Goal: Information Seeking & Learning: Learn about a topic

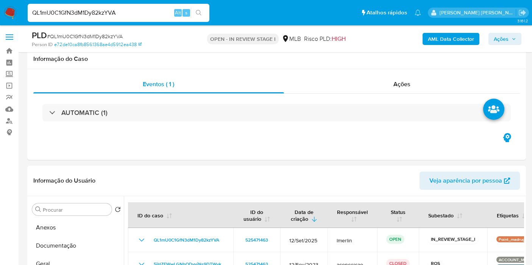
select select "10"
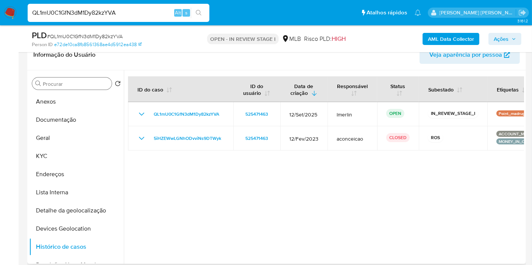
click at [81, 85] on input "Procurar" at bounding box center [76, 84] width 66 height 7
type input "agr"
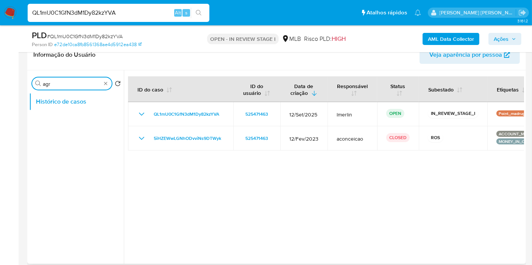
click at [81, 85] on input "agr" at bounding box center [72, 84] width 58 height 7
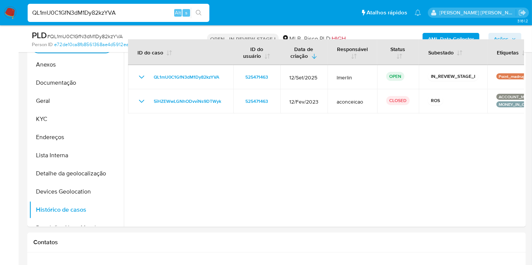
scroll to position [168, 0]
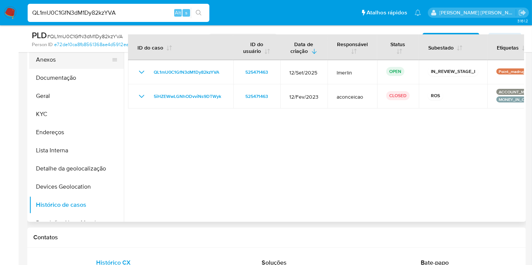
click at [58, 57] on button "Anexos" at bounding box center [73, 60] width 89 height 18
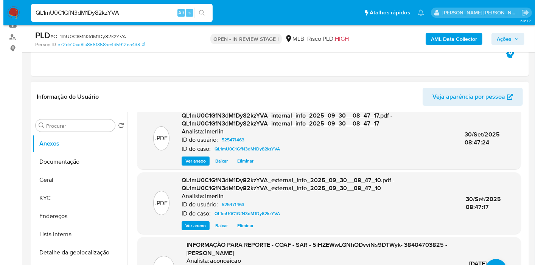
scroll to position [42, 0]
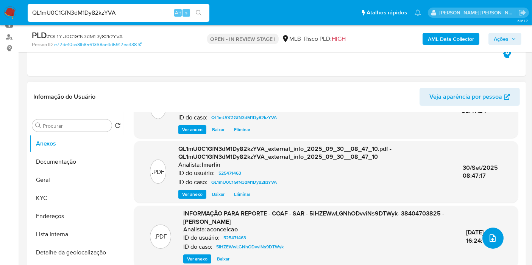
click at [496, 244] on button "upload-file" at bounding box center [492, 238] width 21 height 21
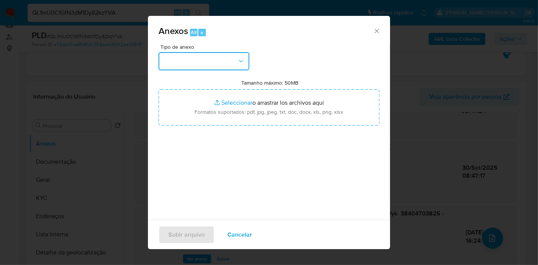
click at [212, 65] on button "button" at bounding box center [204, 61] width 91 height 18
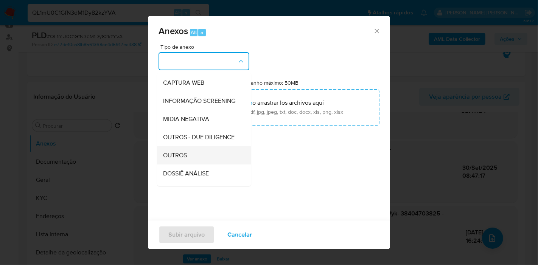
scroll to position [84, 0]
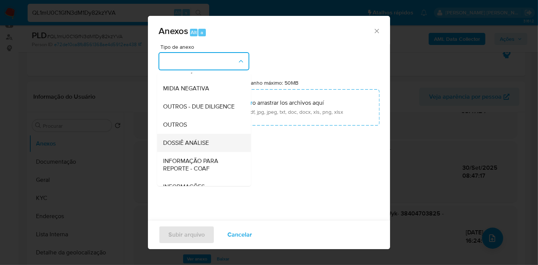
click at [216, 152] on div "DOSSIÊ ANÁLISE" at bounding box center [201, 143] width 77 height 18
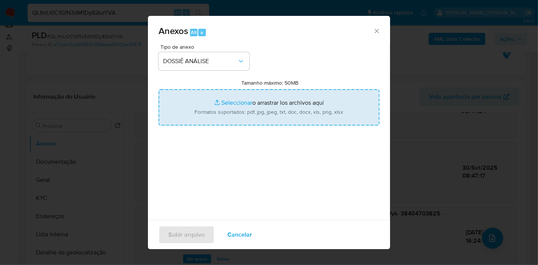
click at [284, 102] on input "Tamanho máximo: 50MB Seleccionar archivos" at bounding box center [269, 107] width 221 height 36
type input "C:\fakepath\2º SAR - XXX - CPF 38404703825 - RAISA PEREIRA DA SILVA.pdf"
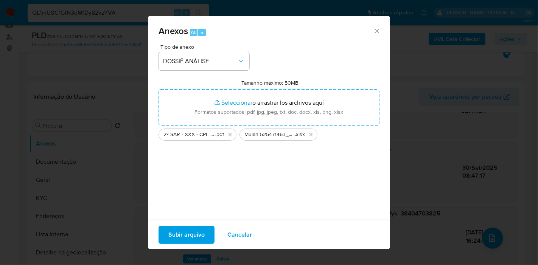
click at [194, 228] on span "Subir arquivo" at bounding box center [186, 235] width 36 height 17
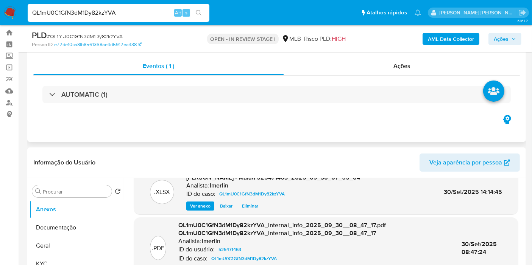
scroll to position [0, 0]
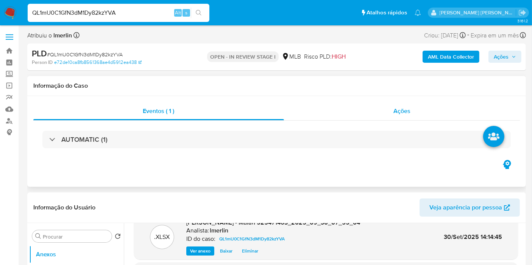
click at [415, 110] on div "Ações" at bounding box center [402, 111] width 236 height 18
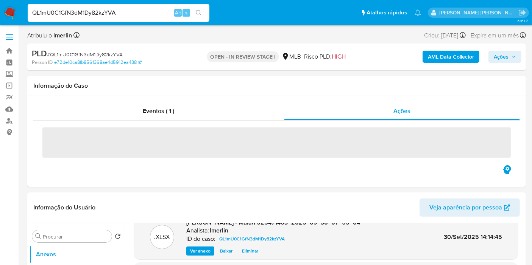
click at [508, 60] on span "Ações" at bounding box center [500, 57] width 15 height 12
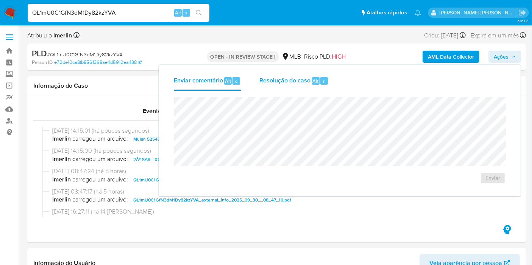
click at [309, 79] on span "Resolução do caso" at bounding box center [284, 80] width 51 height 9
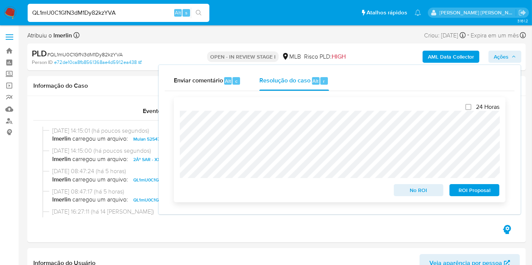
click at [470, 196] on span "ROI Proposal" at bounding box center [473, 190] width 39 height 11
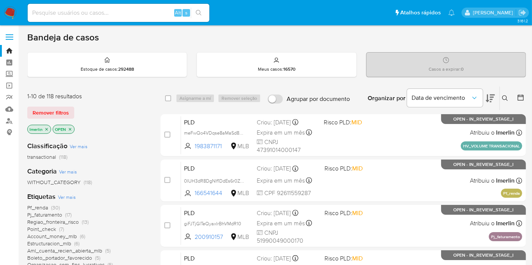
click at [272, 97] on input "Agrupar por documento" at bounding box center [274, 99] width 15 height 9
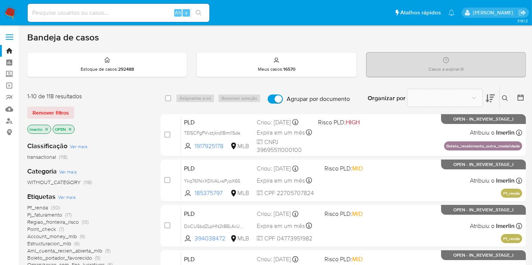
click at [272, 97] on input "Agrupar por documento" at bounding box center [274, 99] width 15 height 9
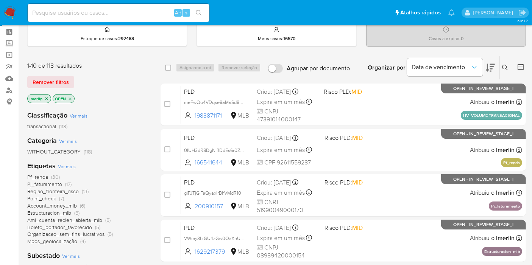
scroll to position [84, 0]
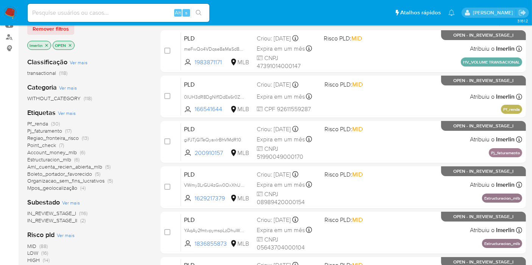
click at [0, 116] on aside "Bandeja Painel Screening Pesquisa em Listas Watchlist Ferramentas Operações em …" at bounding box center [9, 228] width 19 height 625
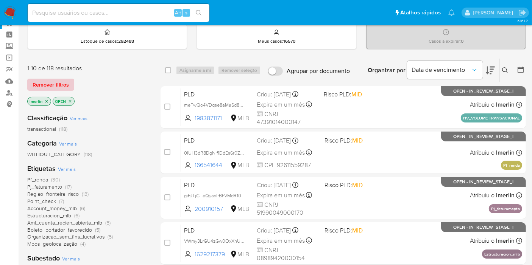
scroll to position [0, 0]
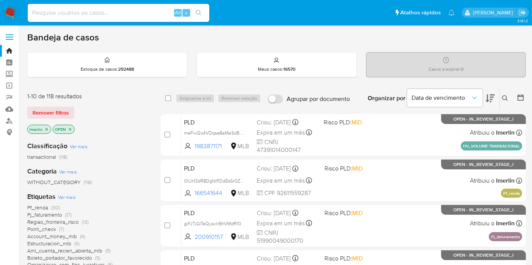
click at [46, 129] on icon "close-filter" at bounding box center [46, 129] width 5 height 5
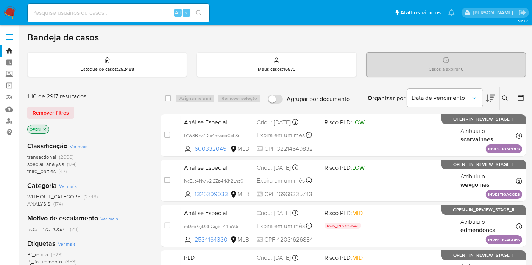
click at [273, 102] on input "Agrupar por documento" at bounding box center [274, 99] width 15 height 9
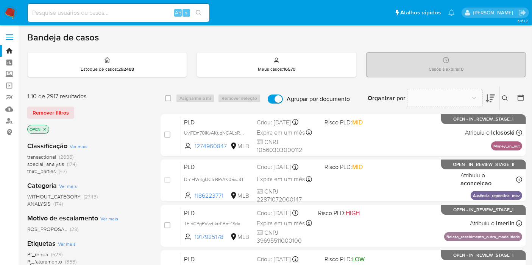
click at [273, 102] on input "Agrupar por documento" at bounding box center [274, 99] width 15 height 9
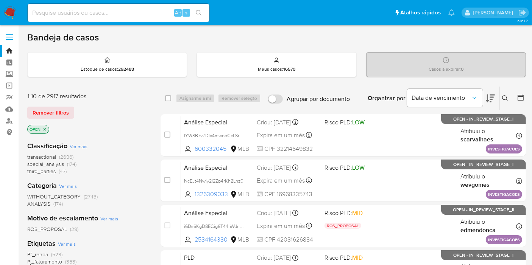
click at [273, 102] on input "Agrupar por documento" at bounding box center [274, 99] width 15 height 9
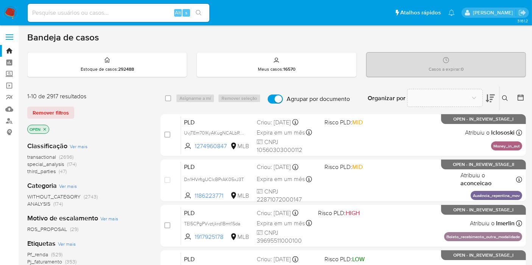
click at [273, 102] on input "Agrupar por documento" at bounding box center [274, 99] width 15 height 9
checkbox input "false"
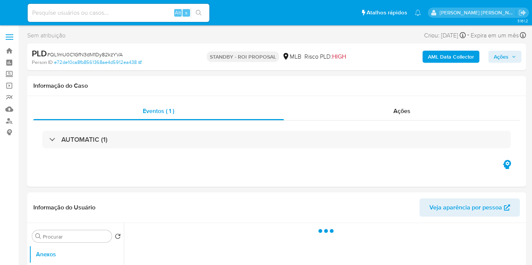
select select "10"
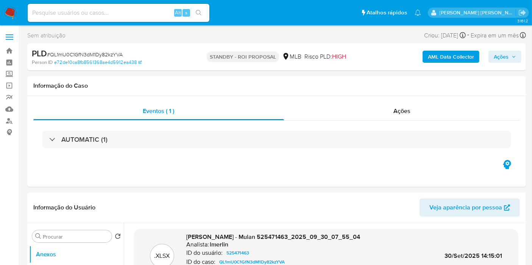
click at [148, 9] on input at bounding box center [119, 13] width 182 height 10
paste input "0IUH3dR8DgNlf1DdEs6r0ZUX"
type input "0IUH3dR8DgNlf1DdEs6r0ZUX"
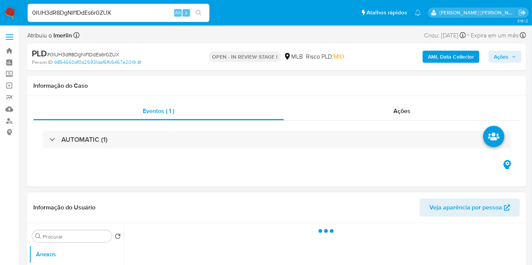
select select "10"
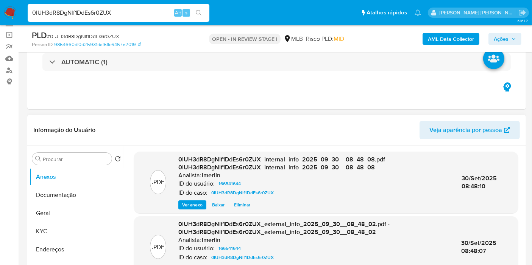
scroll to position [126, 0]
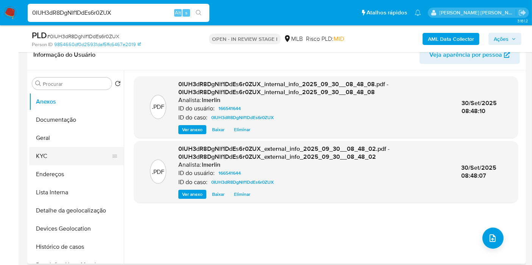
click at [81, 162] on button "KYC" at bounding box center [73, 156] width 89 height 18
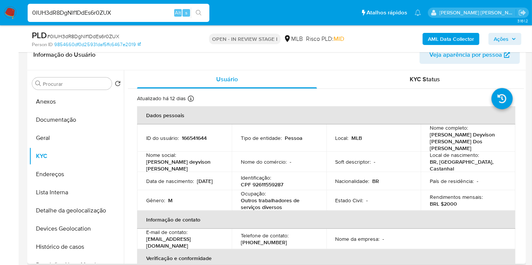
click at [256, 181] on p "CPF 92611559287" at bounding box center [262, 184] width 42 height 7
copy p "92611559287"
click at [95, 119] on button "Documentação" at bounding box center [73, 120] width 89 height 18
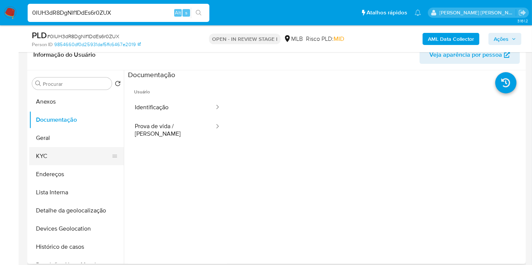
click at [85, 154] on button "KYC" at bounding box center [73, 156] width 89 height 18
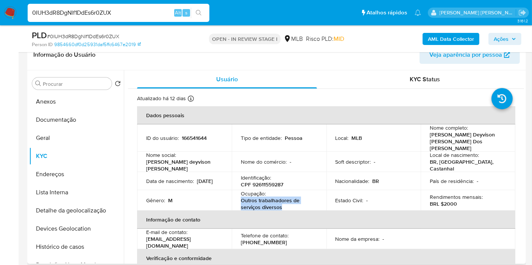
drag, startPoint x: 249, startPoint y: 196, endPoint x: 235, endPoint y: 195, distance: 13.3
click at [235, 195] on td "Ocupação : Outros trabalhadores de serviços diversos" at bounding box center [279, 200] width 95 height 20
copy p "Outros trabalhadores de serviços diversos"
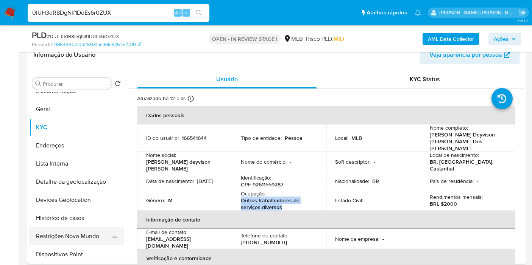
scroll to position [42, 0]
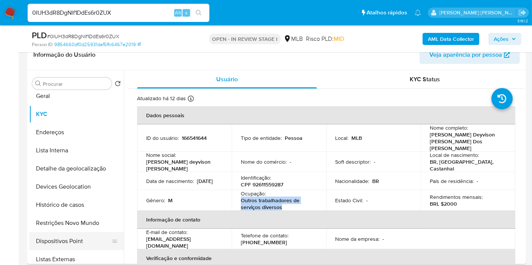
click at [75, 238] on button "Dispositivos Point" at bounding box center [73, 241] width 89 height 18
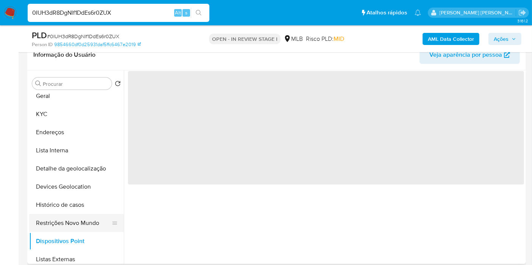
click at [78, 219] on button "Restrições Novo Mundo" at bounding box center [73, 223] width 89 height 18
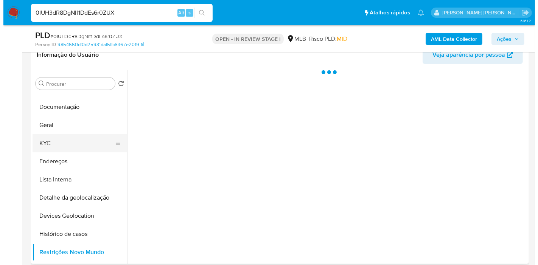
scroll to position [0, 0]
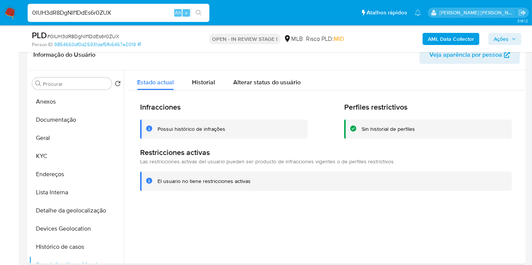
click at [455, 39] on b "AML Data Collector" at bounding box center [450, 39] width 46 height 12
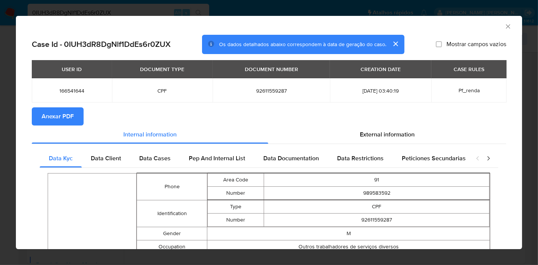
click at [388, 132] on span "External information" at bounding box center [387, 134] width 55 height 9
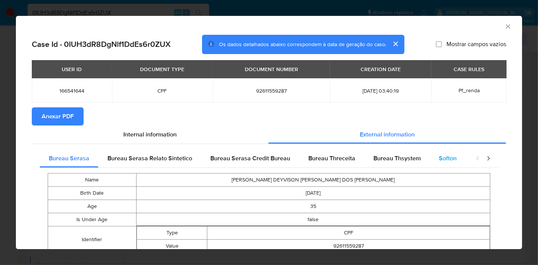
click at [438, 153] on div "Softon" at bounding box center [448, 158] width 36 height 18
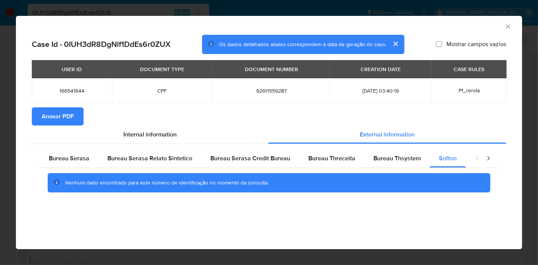
click at [510, 27] on icon "Fechar a janela" at bounding box center [508, 27] width 8 height 8
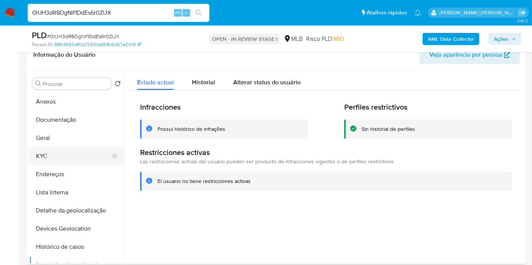
click at [73, 153] on button "KYC" at bounding box center [73, 156] width 89 height 18
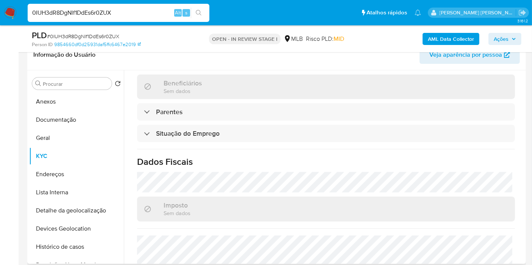
scroll to position [348, 0]
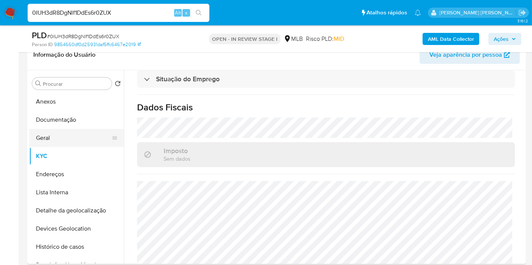
click at [73, 139] on button "Geral" at bounding box center [73, 138] width 89 height 18
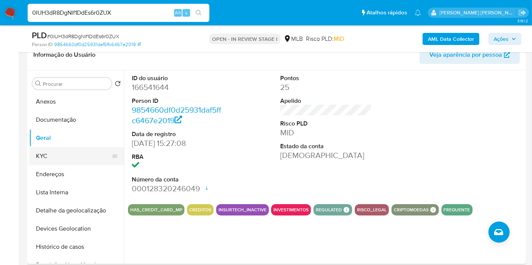
click at [87, 154] on button "KYC" at bounding box center [73, 156] width 89 height 18
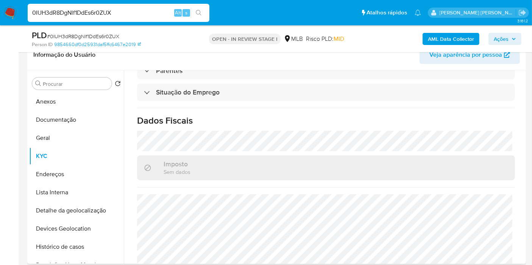
scroll to position [348, 0]
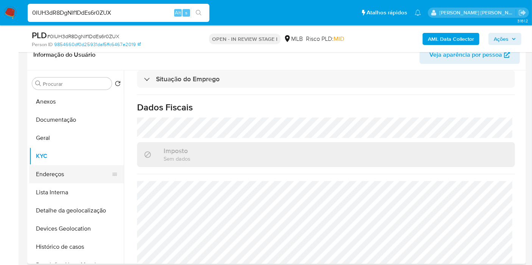
click at [79, 177] on button "Endereços" at bounding box center [73, 174] width 89 height 18
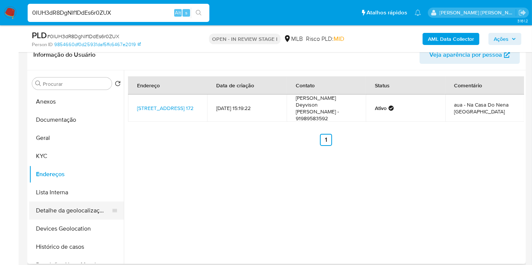
click at [72, 208] on button "Detalhe da geolocalização" at bounding box center [73, 211] width 89 height 18
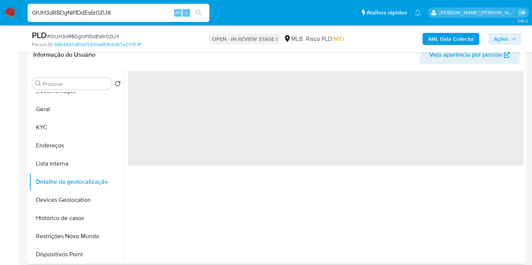
scroll to position [42, 0]
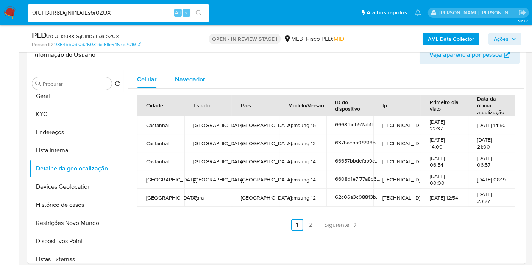
click at [188, 70] on div "Navegador" at bounding box center [190, 79] width 30 height 18
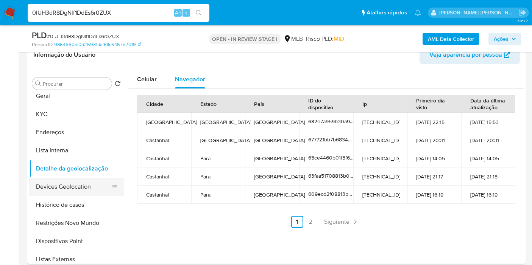
click at [88, 191] on button "Devices Geolocation" at bounding box center [73, 187] width 89 height 18
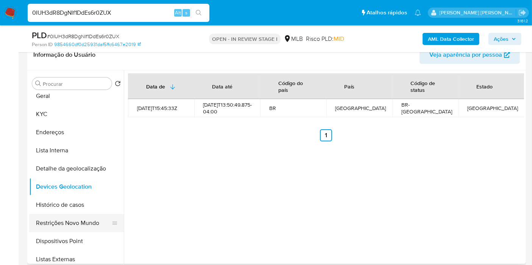
click at [56, 225] on button "Restrições Novo Mundo" at bounding box center [73, 223] width 89 height 18
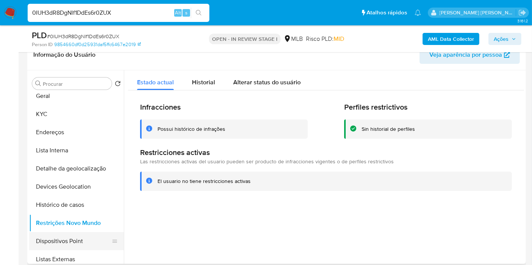
click at [84, 238] on button "Dispositivos Point" at bounding box center [73, 241] width 89 height 18
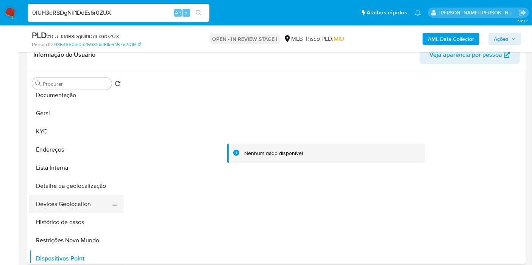
scroll to position [0, 0]
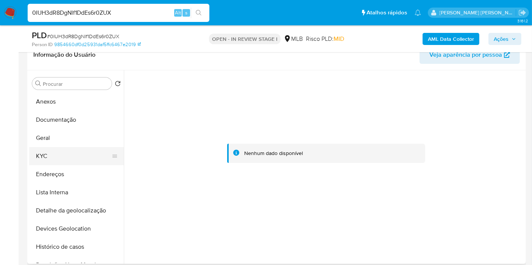
click at [72, 155] on button "KYC" at bounding box center [73, 156] width 89 height 18
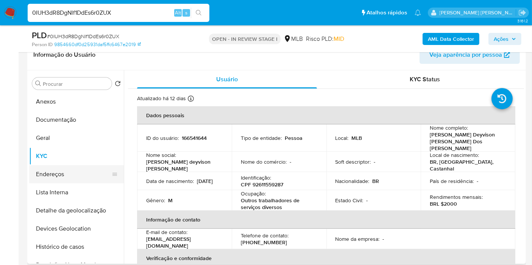
click at [71, 177] on button "Endereços" at bounding box center [73, 174] width 89 height 18
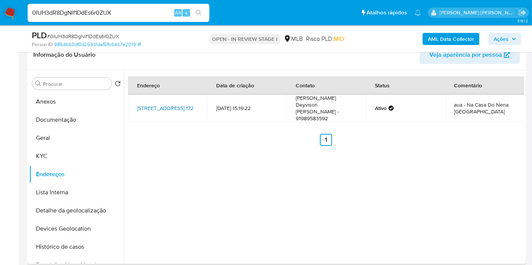
click at [159, 105] on link "Rua Visconde De Mauá 172, Castanhal, Pará, 68742875, Brasil 172" at bounding box center [165, 108] width 56 height 8
click at [45, 155] on button "KYC" at bounding box center [73, 156] width 89 height 18
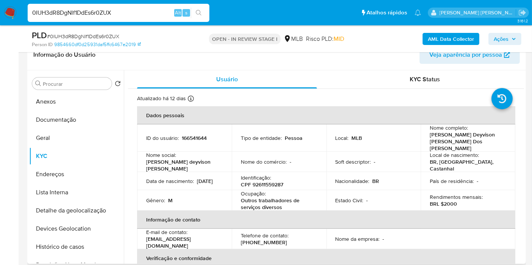
click at [269, 181] on p "CPF 92611559287" at bounding box center [262, 184] width 42 height 7
copy p "92611559287"
click at [83, 251] on button "Histórico de casos" at bounding box center [73, 247] width 89 height 18
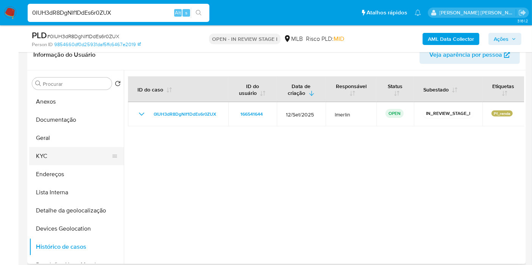
click at [61, 156] on button "KYC" at bounding box center [73, 156] width 89 height 18
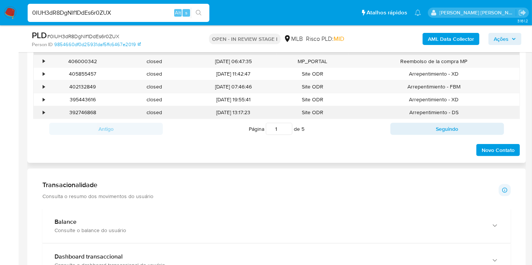
scroll to position [504, 0]
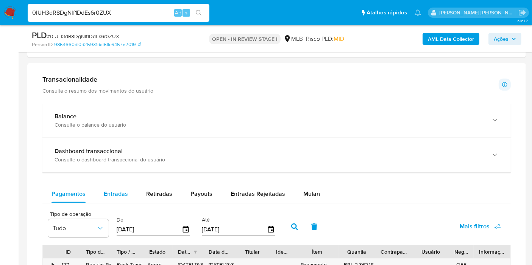
click at [113, 193] on span "Entradas" at bounding box center [116, 194] width 24 height 9
select select "10"
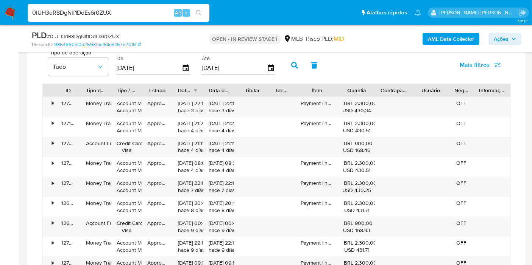
scroll to position [714, 0]
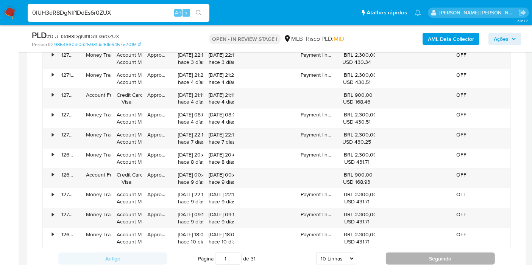
click at [412, 256] on button "Seguindo" at bounding box center [439, 259] width 109 height 12
type input "2"
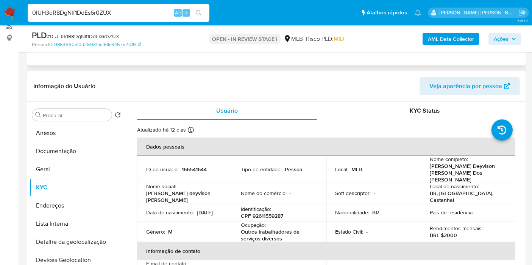
scroll to position [42, 0]
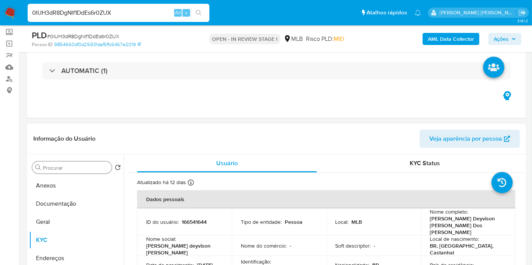
click at [69, 165] on input "Procurar" at bounding box center [76, 168] width 66 height 7
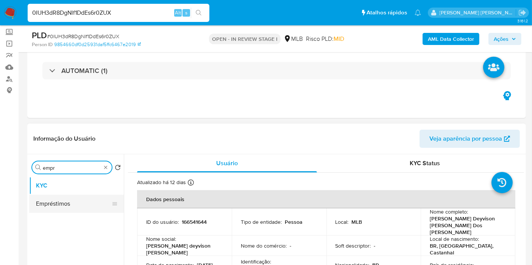
type input "empr"
click at [67, 204] on button "Empréstimos" at bounding box center [73, 204] width 89 height 18
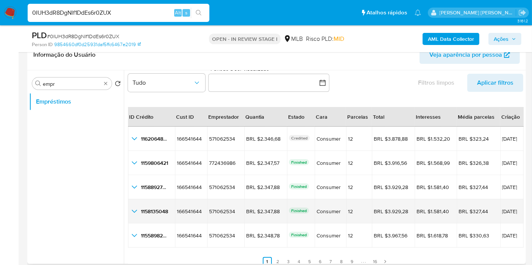
scroll to position [17, 0]
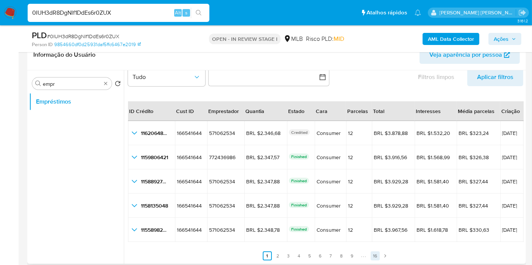
click at [373, 254] on link "16" at bounding box center [374, 256] width 9 height 9
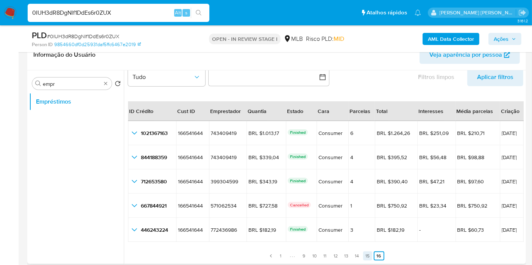
click at [363, 254] on link "15" at bounding box center [367, 256] width 9 height 9
click at [350, 255] on link "14" at bounding box center [352, 256] width 9 height 9
click at [338, 255] on link "13" at bounding box center [341, 256] width 9 height 9
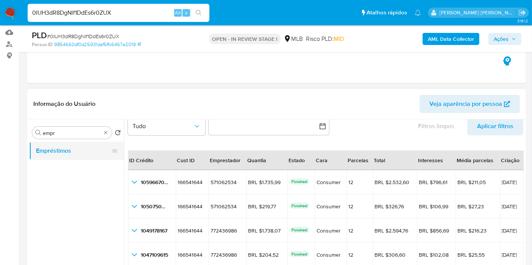
scroll to position [42, 0]
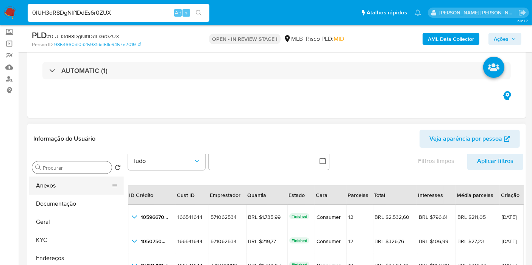
click at [71, 192] on button "Anexos" at bounding box center [73, 186] width 89 height 18
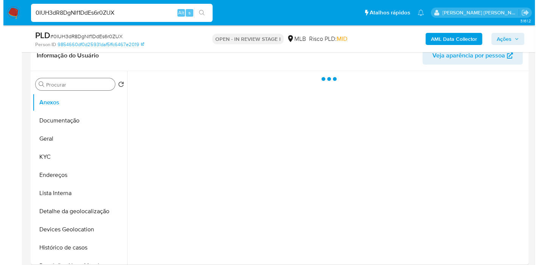
scroll to position [126, 0]
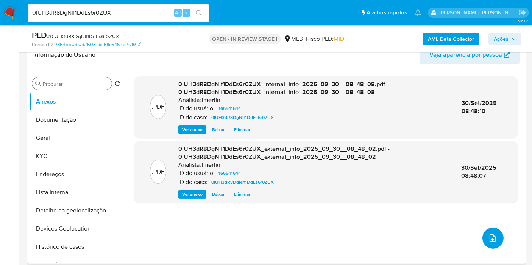
click at [490, 241] on icon "upload-file" at bounding box center [492, 238] width 9 height 9
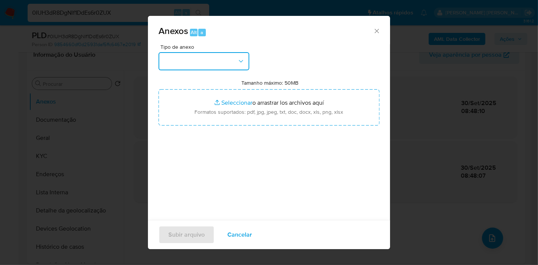
click at [221, 58] on button "button" at bounding box center [204, 61] width 91 height 18
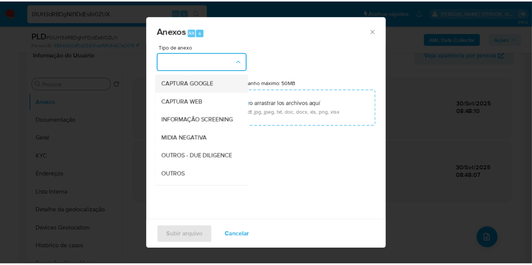
scroll to position [84, 0]
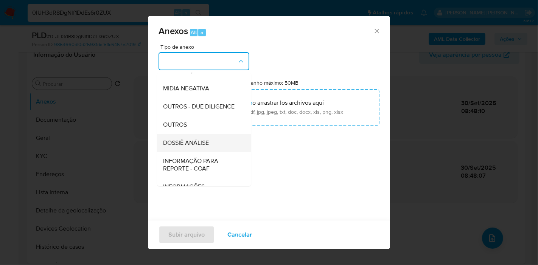
click at [212, 152] on div "DOSSIÊ ANÁLISE" at bounding box center [201, 143] width 77 height 18
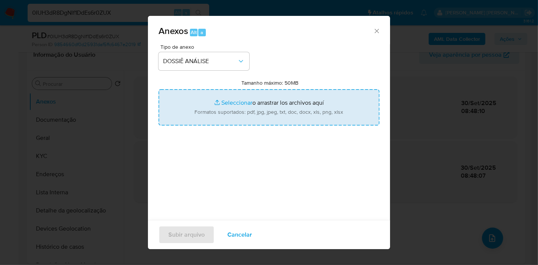
click at [252, 110] on input "Tamanho máximo: 50MB Seleccionar archivos" at bounding box center [269, 107] width 221 height 36
type input "C:\fakepath\SAR - XXX - CPF 92611559287 - ANTONIO DEYVISON SILVA DOS SANTOS.pdf"
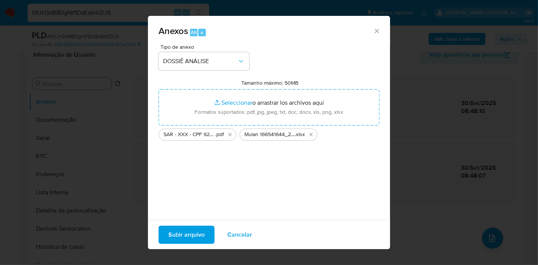
click at [185, 237] on span "Subir arquivo" at bounding box center [186, 235] width 36 height 17
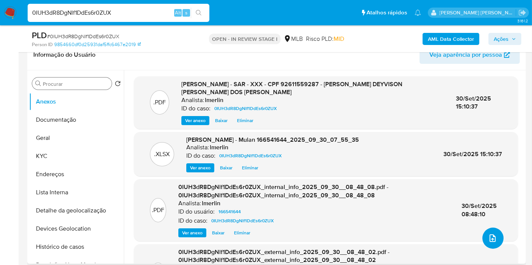
scroll to position [0, 0]
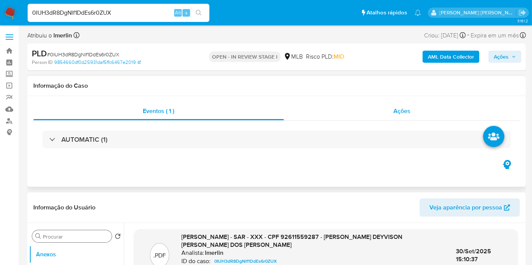
click at [443, 119] on div "Ações" at bounding box center [402, 111] width 236 height 18
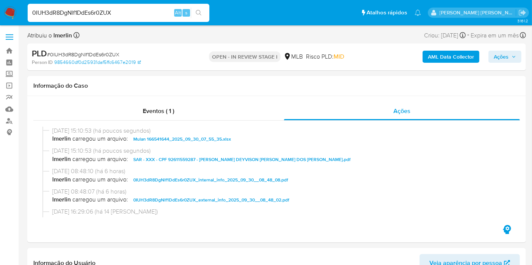
click at [499, 56] on span "Ações" at bounding box center [500, 57] width 15 height 12
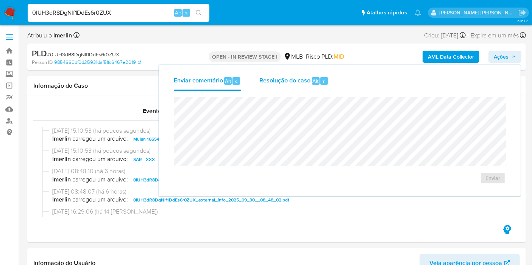
click at [286, 85] on div "Resolução do caso Alt r" at bounding box center [293, 81] width 69 height 20
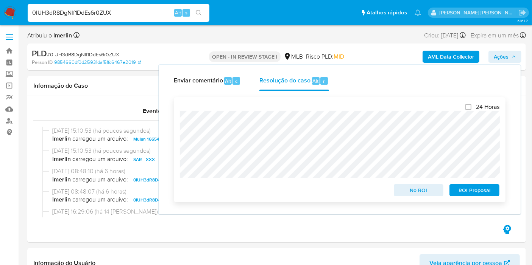
click at [467, 196] on span "ROI Proposal" at bounding box center [473, 190] width 39 height 11
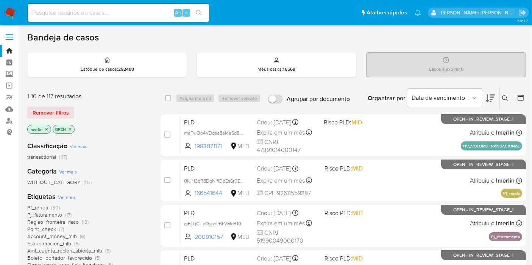
click at [45, 130] on icon "close-filter" at bounding box center [46, 129] width 5 height 5
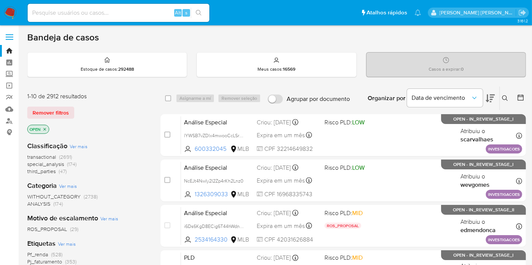
click at [45, 130] on icon "close-filter" at bounding box center [44, 129] width 5 height 5
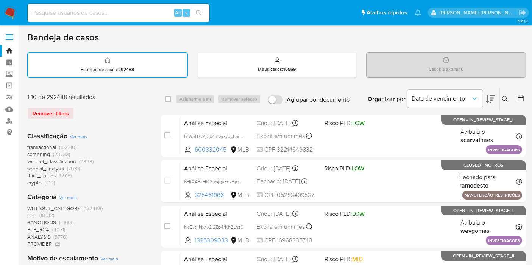
click at [275, 99] on input "Agrupar por documento" at bounding box center [274, 99] width 15 height 9
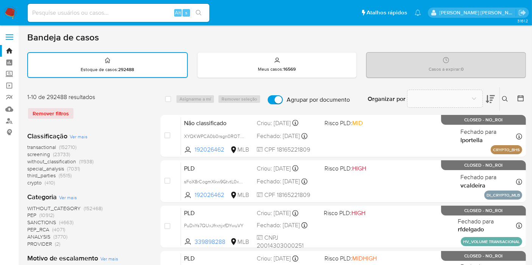
click at [275, 99] on input "Agrupar por documento" at bounding box center [274, 99] width 15 height 9
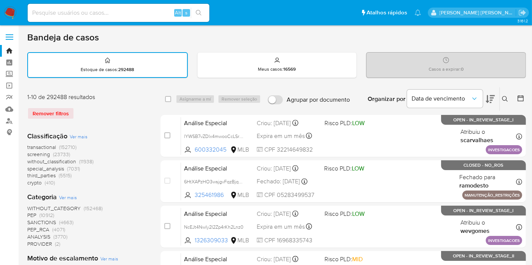
click at [275, 99] on input "Agrupar por documento" at bounding box center [274, 99] width 15 height 9
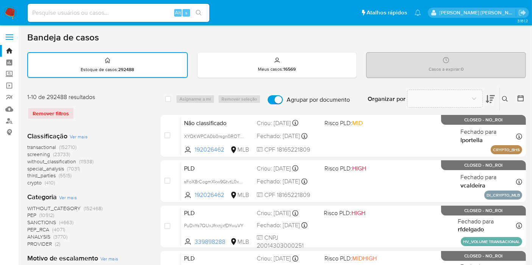
click at [275, 99] on input "Agrupar por documento" at bounding box center [274, 99] width 15 height 9
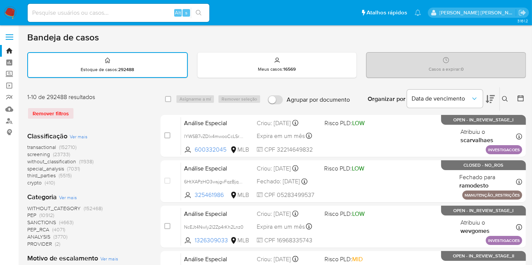
click at [275, 99] on input "Agrupar por documento" at bounding box center [274, 99] width 15 height 9
checkbox input "true"
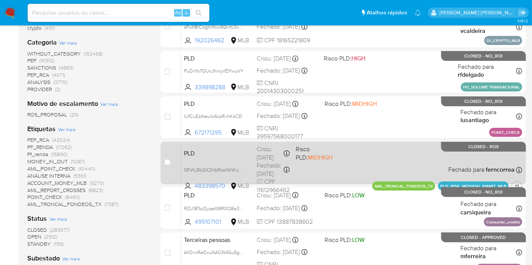
scroll to position [168, 0]
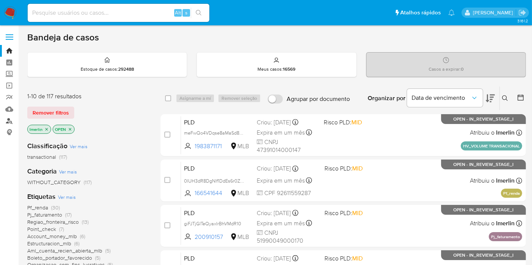
click at [9, 119] on link "Localizador de pessoas" at bounding box center [45, 121] width 90 height 12
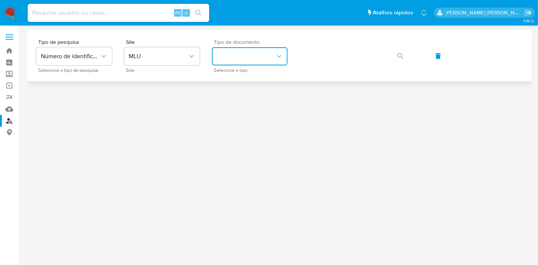
click at [238, 54] on button "identificationType" at bounding box center [250, 56] width 76 height 18
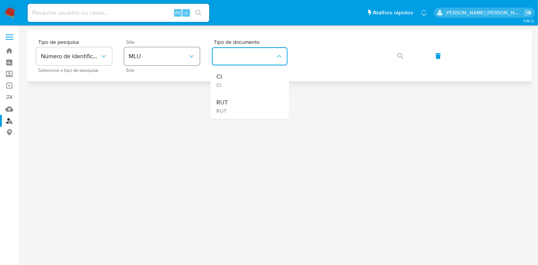
click at [164, 62] on button "MLU" at bounding box center [162, 56] width 76 height 18
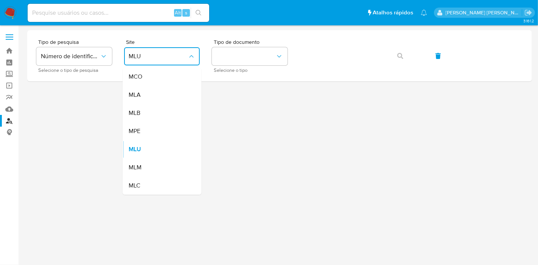
drag, startPoint x: 170, startPoint y: 113, endPoint x: 188, endPoint y: 97, distance: 23.9
click at [171, 113] on div "MLB" at bounding box center [160, 113] width 62 height 18
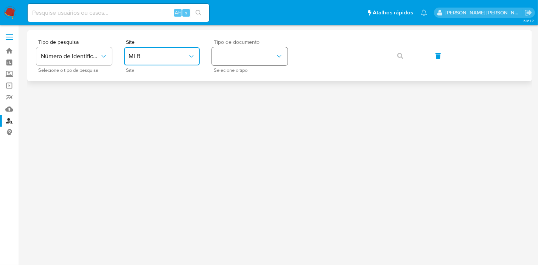
click at [262, 58] on button "identificationType" at bounding box center [250, 56] width 76 height 18
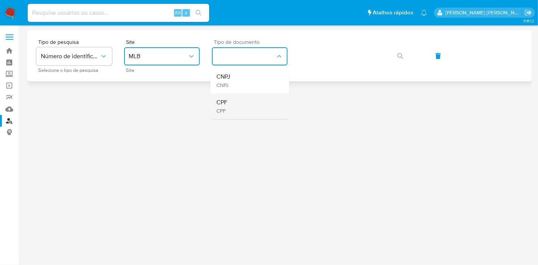
click at [255, 101] on div "CPF CPF" at bounding box center [247, 106] width 62 height 26
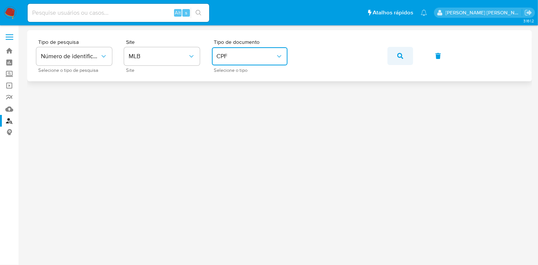
click at [397, 53] on icon "button" at bounding box center [400, 56] width 6 height 6
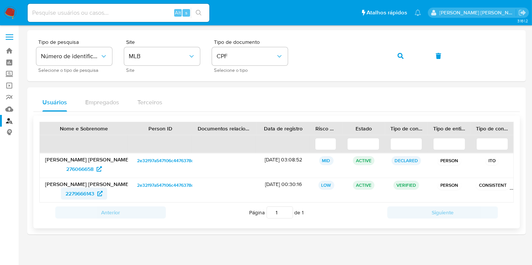
click at [92, 193] on span "2279666143" at bounding box center [79, 194] width 29 height 12
click at [89, 171] on span "276066658" at bounding box center [79, 169] width 27 height 12
click at [73, 191] on span "2279666143" at bounding box center [79, 194] width 29 height 12
click at [399, 53] on icon "button" at bounding box center [400, 56] width 6 height 6
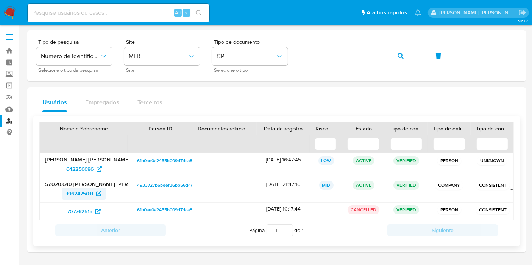
click at [87, 194] on span "1962475011" at bounding box center [79, 194] width 27 height 12
click at [89, 168] on span "642256686" at bounding box center [79, 169] width 27 height 12
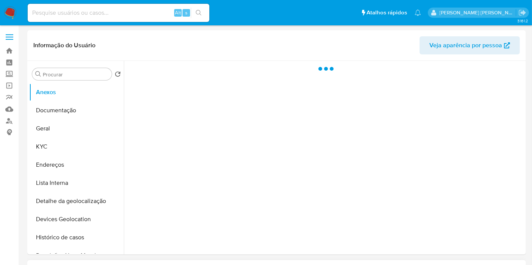
select select "10"
click at [95, 110] on button "Documentação" at bounding box center [73, 110] width 89 height 18
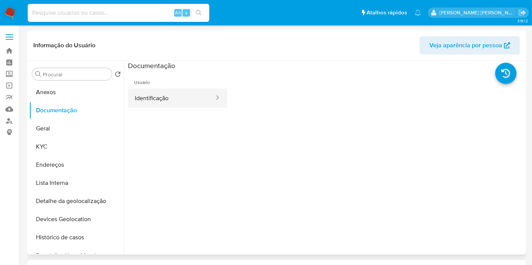
click at [166, 101] on button "Identificação" at bounding box center [171, 98] width 87 height 19
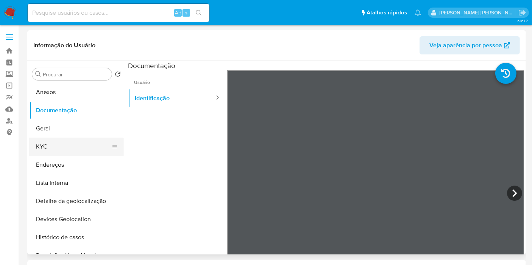
click at [68, 143] on button "KYC" at bounding box center [73, 147] width 89 height 18
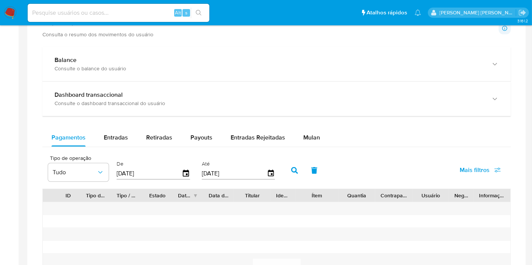
scroll to position [420, 0]
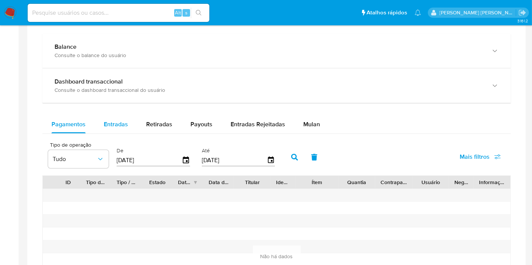
click at [134, 124] on button "Entradas" at bounding box center [116, 124] width 42 height 18
select select "10"
click at [160, 121] on span "Retiradas" at bounding box center [159, 124] width 26 height 9
select select "10"
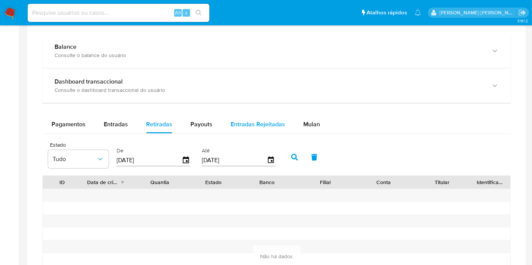
click at [224, 120] on button "Entradas Rejeitadas" at bounding box center [257, 124] width 73 height 18
select select "10"
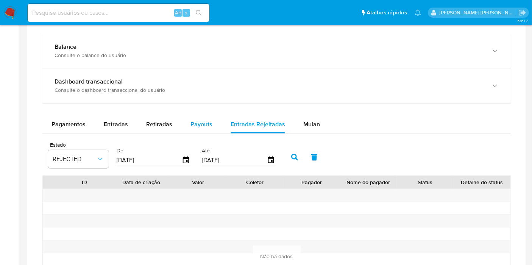
click at [193, 122] on span "Payouts" at bounding box center [201, 124] width 22 height 9
select select "10"
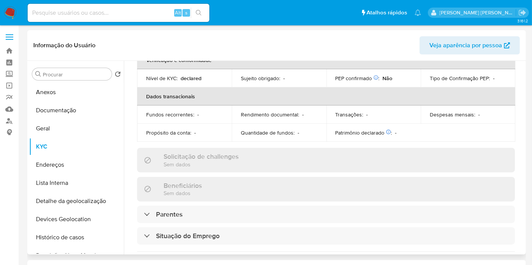
scroll to position [252, 0]
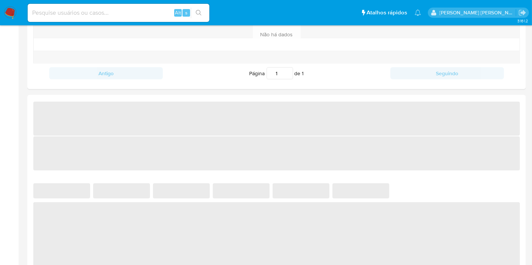
select select "10"
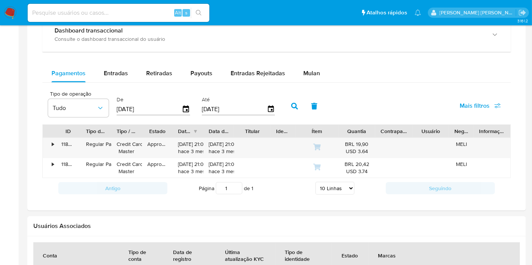
scroll to position [420, 0]
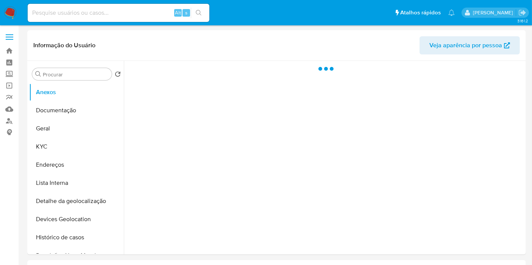
select select "10"
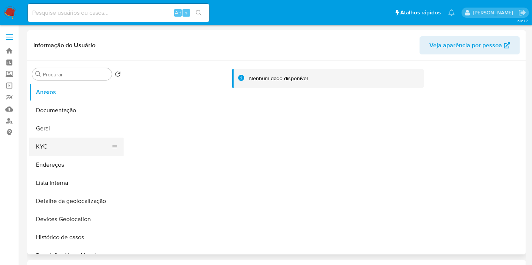
click at [80, 151] on button "KYC" at bounding box center [73, 147] width 89 height 18
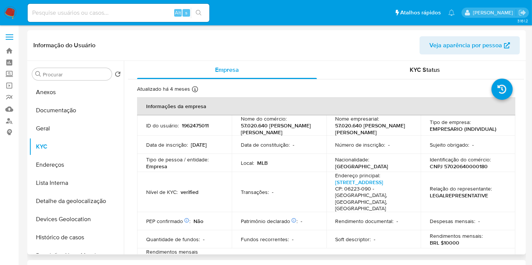
drag, startPoint x: 158, startPoint y: 154, endPoint x: 177, endPoint y: 155, distance: 19.4
click at [177, 148] on div "Data de inscrição : [DATE]" at bounding box center [184, 144] width 76 height 7
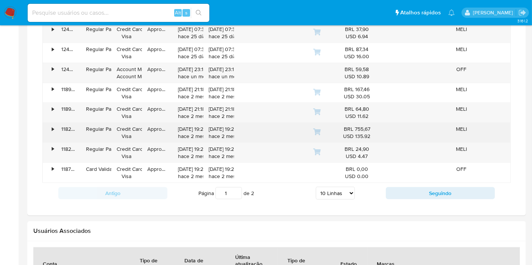
scroll to position [588, 0]
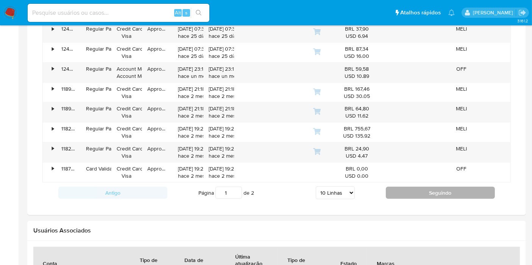
click at [401, 187] on button "Seguindo" at bounding box center [439, 193] width 109 height 12
type input "2"
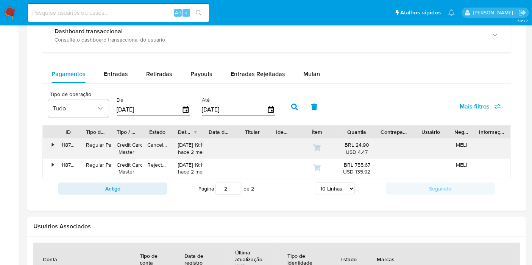
scroll to position [415, 0]
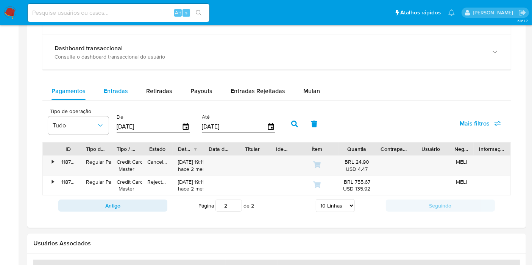
drag, startPoint x: 118, startPoint y: 101, endPoint x: 120, endPoint y: 93, distance: 7.4
click at [118, 100] on div "Pagamentos Entradas Retiradas Payouts Entradas Rejeitadas Mulan Tipo de operaçã…" at bounding box center [276, 149] width 468 height 134
click at [121, 89] on span "Entradas" at bounding box center [116, 91] width 24 height 9
select select "10"
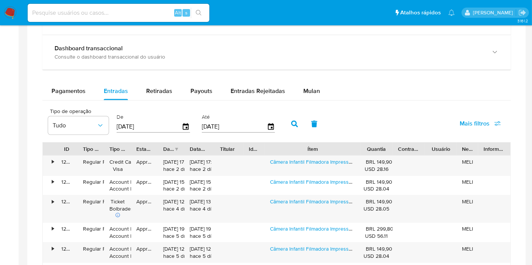
drag, startPoint x: 340, startPoint y: 145, endPoint x: 393, endPoint y: 138, distance: 52.9
click at [393, 138] on div "Tipo de operação Tudo De [DATE] Até [DATE] Mais filtros ID Tipo de operação Tip…" at bounding box center [276, 243] width 468 height 279
click at [318, 160] on link "Câmera Infantil Filmadora Impressora Instantânea Gatinho" at bounding box center [337, 162] width 134 height 8
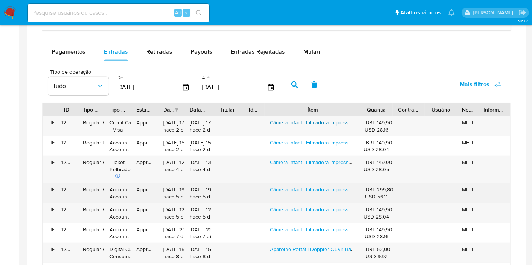
scroll to position [541, 0]
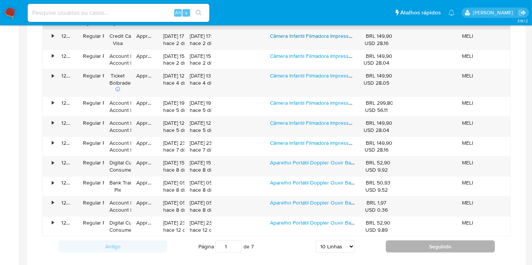
click at [403, 241] on button "Seguindo" at bounding box center [439, 247] width 109 height 12
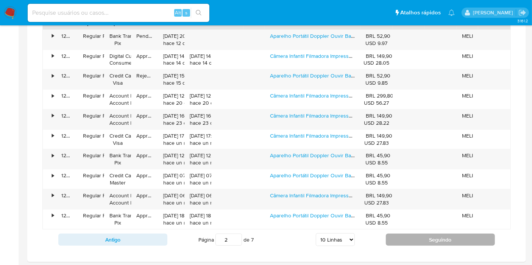
click at [408, 237] on button "Seguindo" at bounding box center [439, 240] width 109 height 12
type input "3"
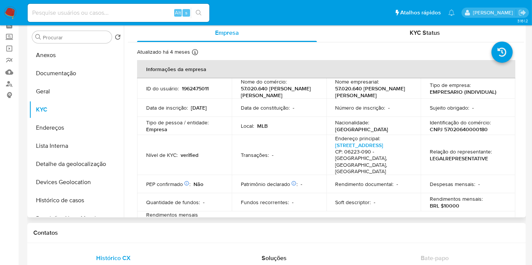
scroll to position [0, 0]
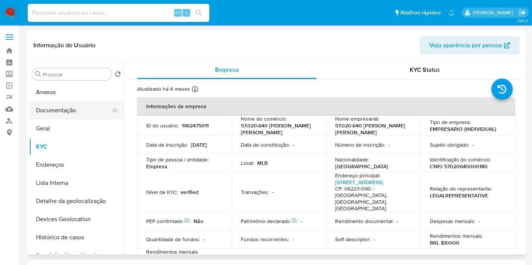
click at [68, 102] on button "Documentação" at bounding box center [73, 110] width 89 height 18
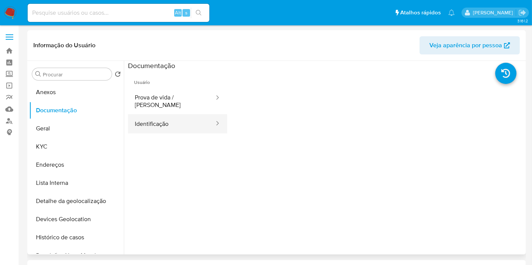
click at [157, 115] on button "Identificação" at bounding box center [171, 123] width 87 height 19
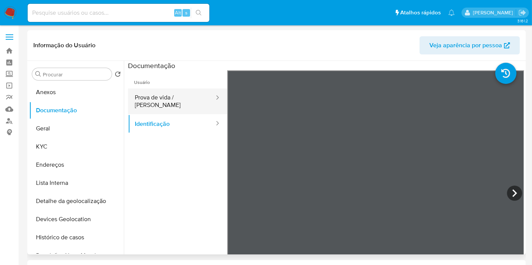
click at [182, 95] on button "Prova de vida / [PERSON_NAME]" at bounding box center [171, 102] width 87 height 26
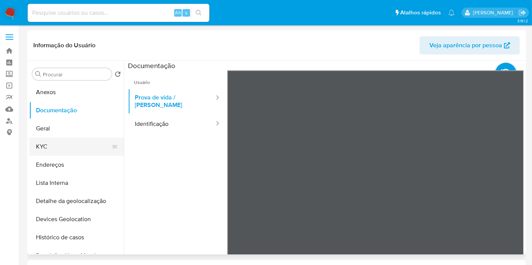
click at [74, 148] on button "KYC" at bounding box center [73, 147] width 89 height 18
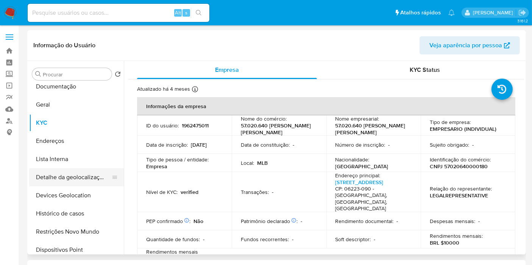
scroll to position [42, 0]
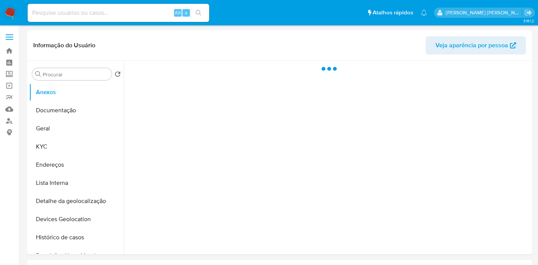
select select "10"
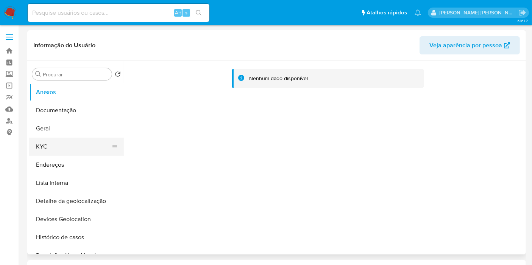
click at [69, 152] on button "KYC" at bounding box center [73, 147] width 89 height 18
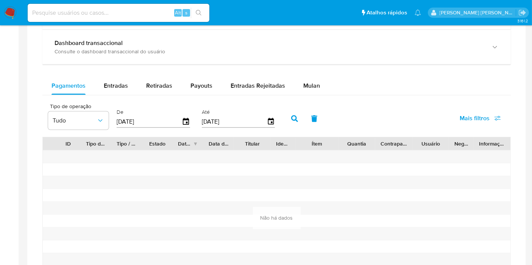
scroll to position [504, 0]
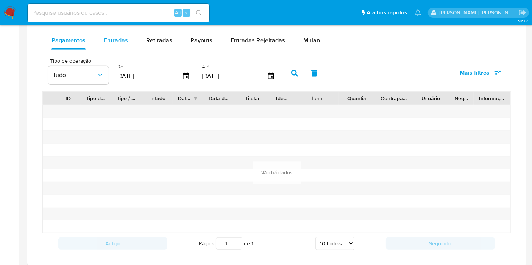
click at [132, 39] on button "Entradas" at bounding box center [116, 40] width 42 height 18
select select "10"
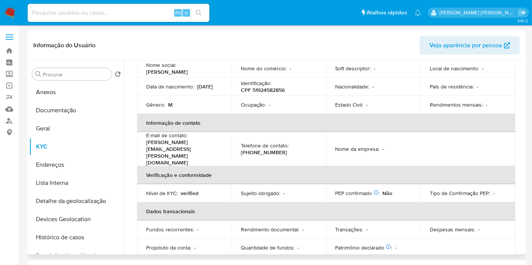
scroll to position [84, 0]
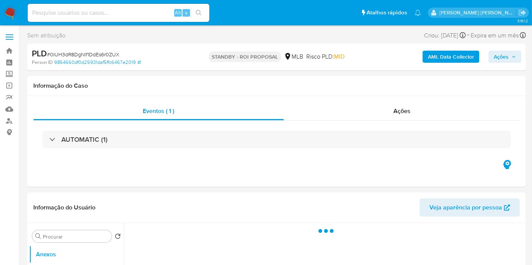
select select "10"
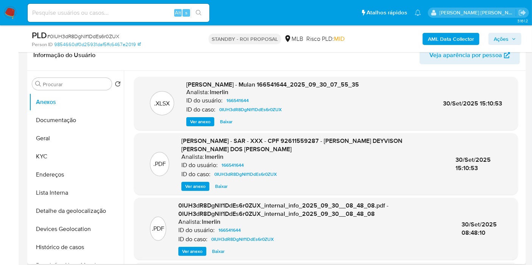
scroll to position [126, 0]
click at [163, 13] on input at bounding box center [119, 13] width 182 height 10
paste input "yJIVfkOde11z8mJ1CN5xJRaV"
type input "yJIVfkOde11z8mJ1CN5xJRaV"
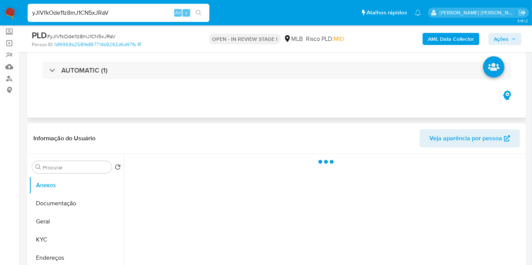
scroll to position [126, 0]
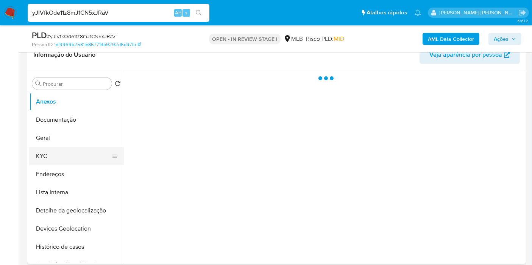
select select "10"
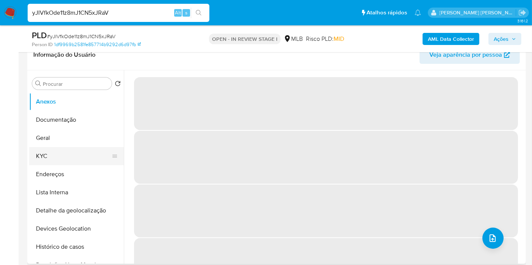
click at [69, 160] on button "KYC" at bounding box center [73, 156] width 89 height 18
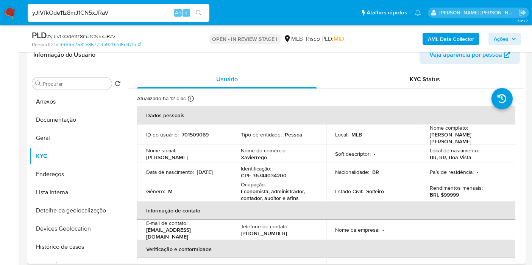
click at [265, 177] on td "Identificação : CPF 36744034200" at bounding box center [279, 172] width 95 height 18
click at [268, 176] on p "CPF 36744034200" at bounding box center [264, 175] width 46 height 7
copy p "36744034200"
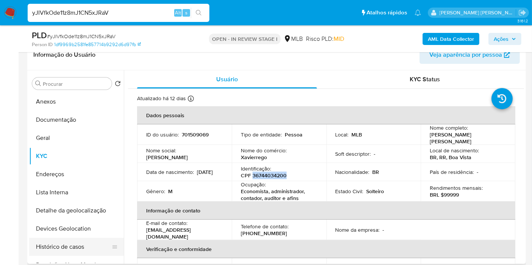
click at [78, 246] on button "Histórico de casos" at bounding box center [73, 247] width 89 height 18
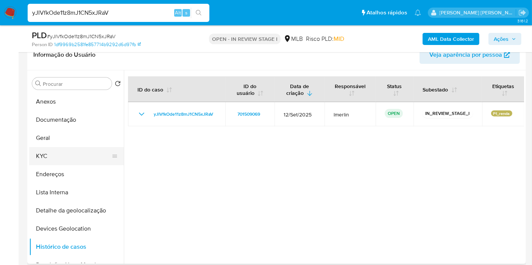
click at [75, 155] on button "KYC" at bounding box center [73, 156] width 89 height 18
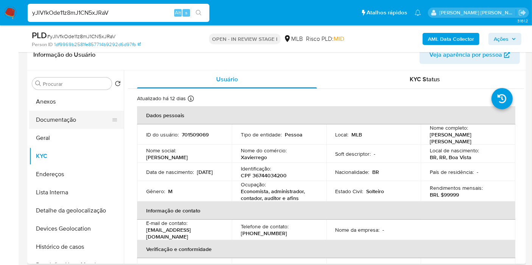
click at [67, 116] on button "Documentação" at bounding box center [73, 120] width 89 height 18
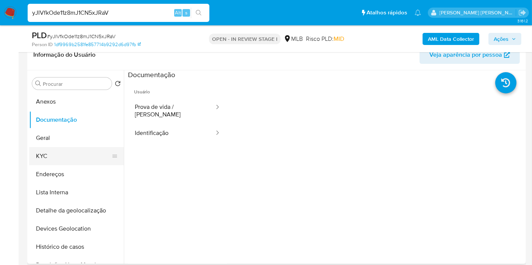
click at [73, 154] on button "KYC" at bounding box center [73, 156] width 89 height 18
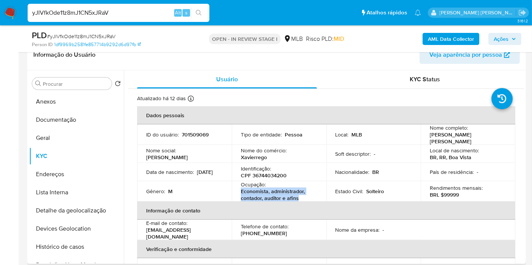
drag, startPoint x: 312, startPoint y: 197, endPoint x: 235, endPoint y: 191, distance: 78.2
click at [234, 191] on td "Ocupação : Economista, administrador, contador, auditor e afins" at bounding box center [279, 191] width 95 height 20
copy p "Economista, administrador, contador, auditor e afins"
click at [91, 118] on button "Documentação" at bounding box center [73, 120] width 89 height 18
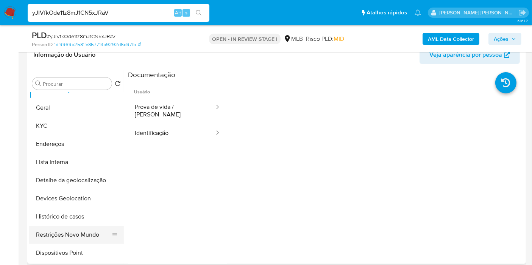
scroll to position [42, 0]
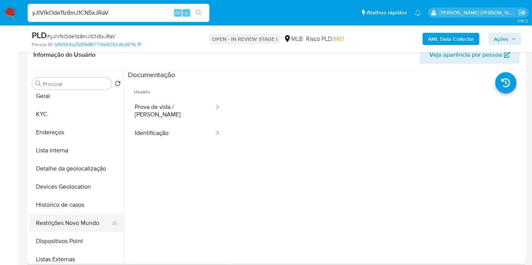
click at [79, 222] on button "Restrições Novo Mundo" at bounding box center [73, 223] width 89 height 18
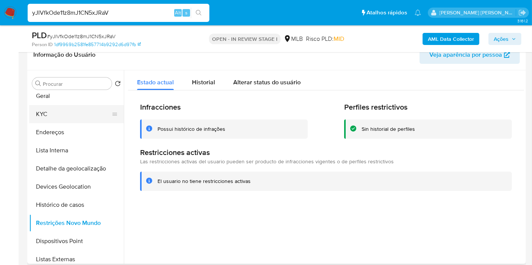
click at [69, 115] on button "KYC" at bounding box center [73, 114] width 89 height 18
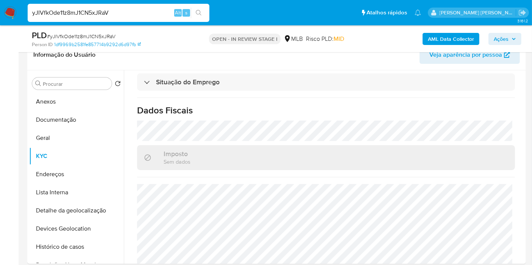
scroll to position [346, 0]
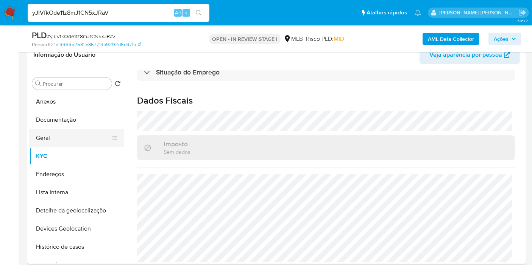
click at [46, 138] on button "Geral" at bounding box center [73, 138] width 89 height 18
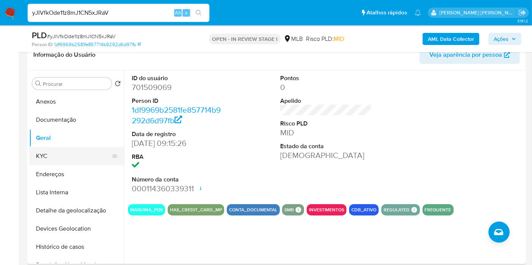
click at [82, 156] on button "KYC" at bounding box center [73, 156] width 89 height 18
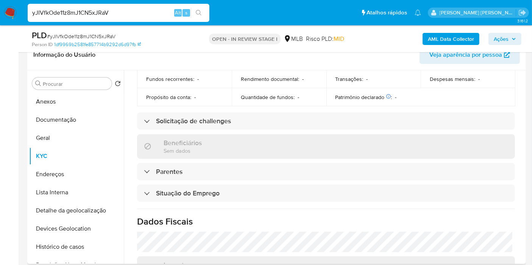
scroll to position [346, 0]
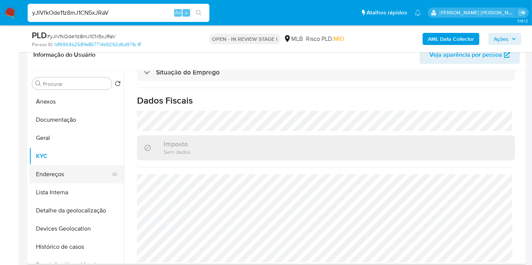
click at [91, 171] on button "Endereços" at bounding box center [73, 174] width 89 height 18
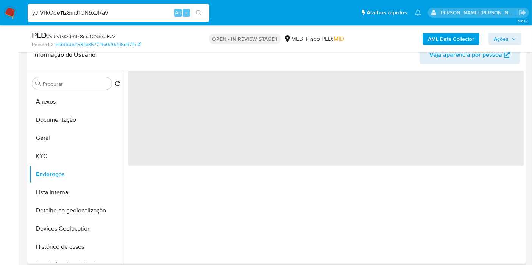
scroll to position [0, 0]
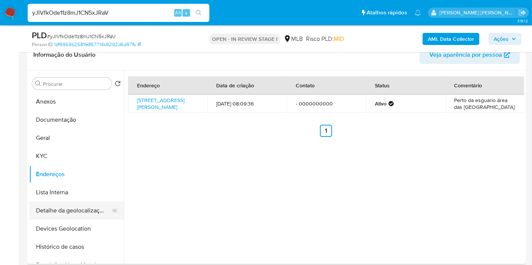
click at [87, 208] on button "Detalhe da geolocalização" at bounding box center [73, 211] width 89 height 18
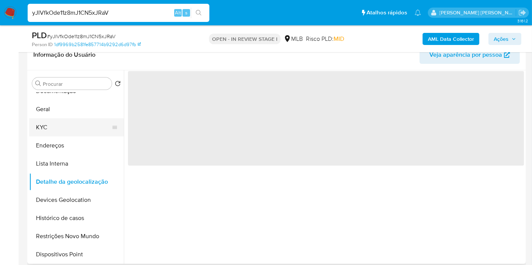
scroll to position [42, 0]
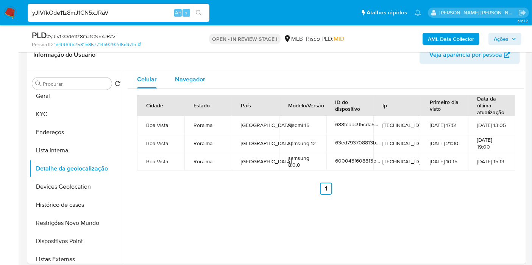
click at [187, 79] on span "Navegador" at bounding box center [190, 79] width 30 height 9
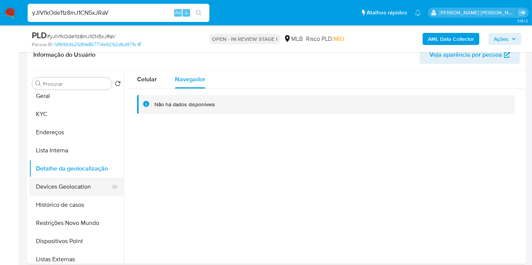
click at [65, 182] on button "Devices Geolocation" at bounding box center [73, 187] width 89 height 18
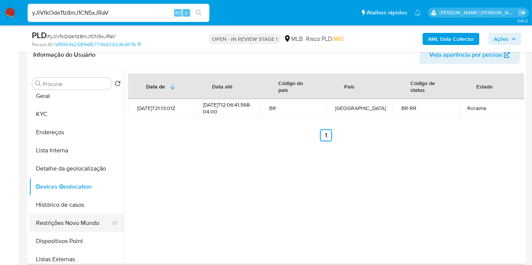
click at [85, 218] on button "Restrições Novo Mundo" at bounding box center [73, 223] width 89 height 18
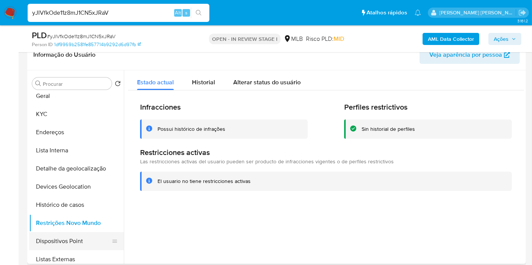
click at [68, 237] on button "Dispositivos Point" at bounding box center [73, 241] width 89 height 18
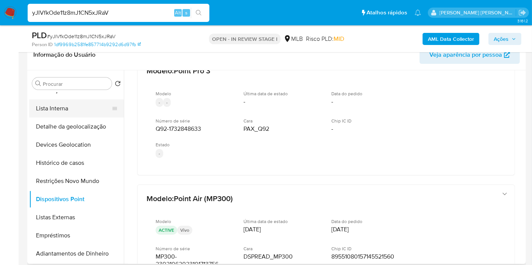
scroll to position [0, 0]
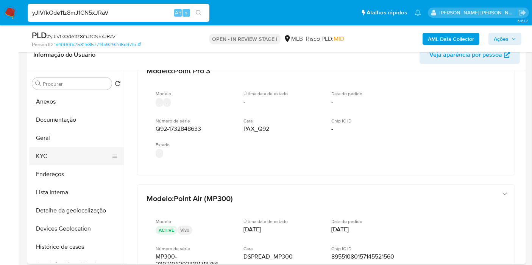
click at [72, 159] on button "KYC" at bounding box center [73, 156] width 89 height 18
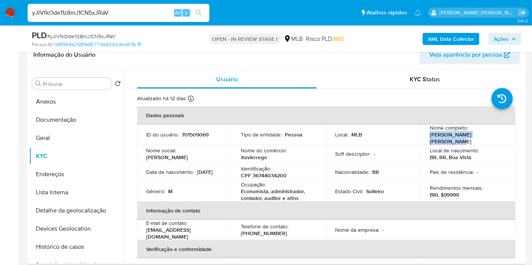
drag, startPoint x: 427, startPoint y: 137, endPoint x: 496, endPoint y: 134, distance: 68.5
click at [496, 134] on div "Nome completo : Jose Xavier de Sousa Rego" at bounding box center [467, 134] width 76 height 20
copy p "Jose Xavier de Sousa Rego"
click at [67, 179] on button "Endereços" at bounding box center [73, 174] width 89 height 18
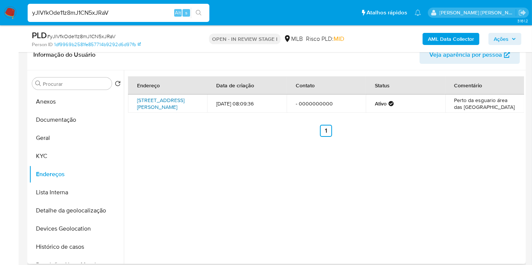
click at [169, 106] on link "Rua Ricardo Frois 50, Boa Vista, Roraima, 69303350, Brasil 50" at bounding box center [160, 103] width 47 height 14
click at [53, 159] on button "KYC" at bounding box center [73, 156] width 89 height 18
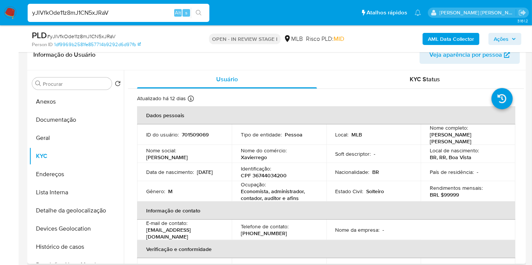
click at [281, 174] on p "CPF 36744034200" at bounding box center [264, 175] width 46 height 7
copy p "36744034200"
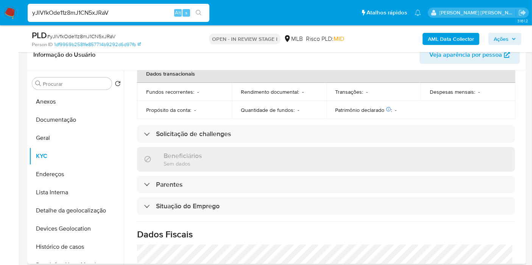
scroll to position [336, 0]
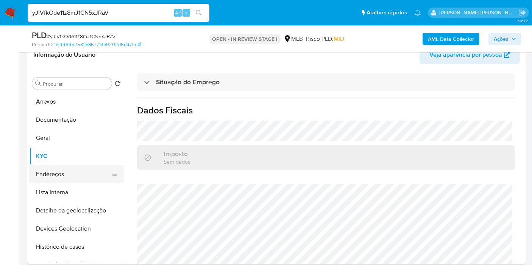
click at [67, 168] on button "Endereços" at bounding box center [73, 174] width 89 height 18
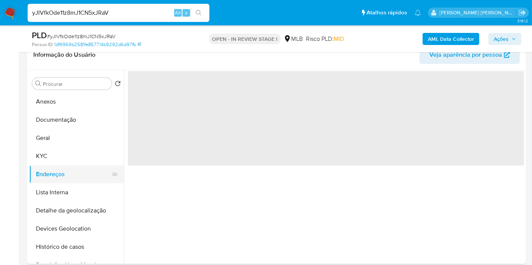
scroll to position [0, 0]
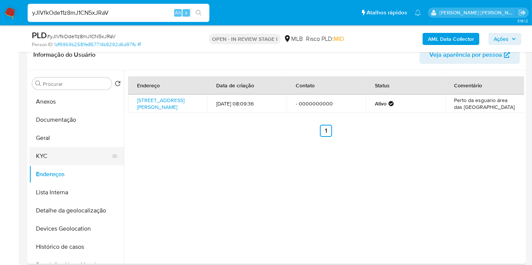
click at [67, 153] on button "KYC" at bounding box center [73, 156] width 89 height 18
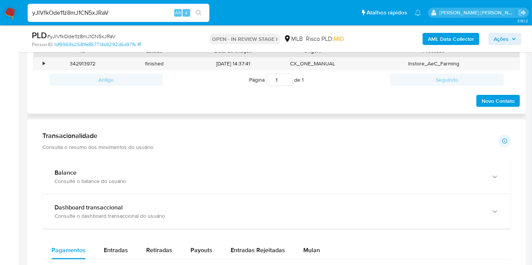
scroll to position [462, 0]
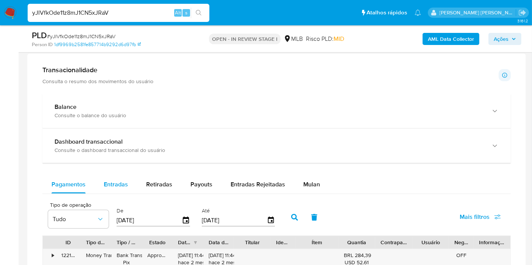
click at [111, 176] on div "Entradas" at bounding box center [116, 185] width 24 height 18
select select "10"
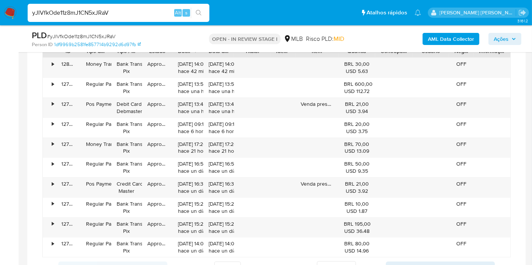
scroll to position [672, 0]
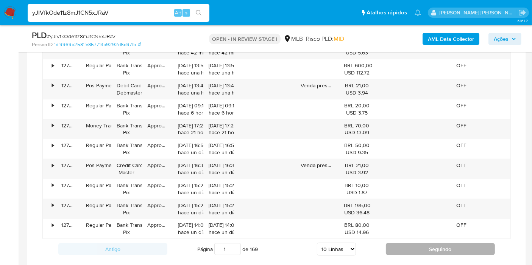
click at [405, 249] on button "Seguindo" at bounding box center [439, 249] width 109 height 12
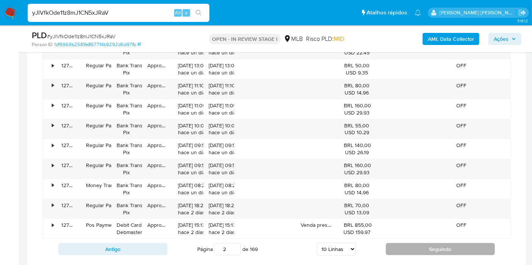
click at [405, 249] on button "Seguindo" at bounding box center [439, 249] width 109 height 12
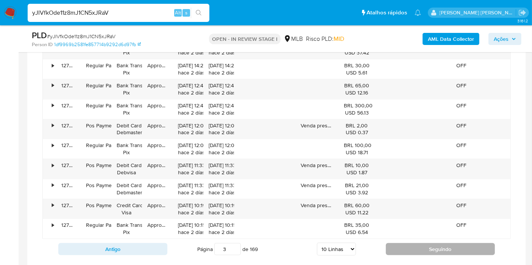
click at [393, 243] on button "Seguindo" at bounding box center [439, 249] width 109 height 12
click at [399, 246] on button "Seguindo" at bounding box center [439, 249] width 109 height 12
click at [408, 243] on button "Seguindo" at bounding box center [439, 249] width 109 height 12
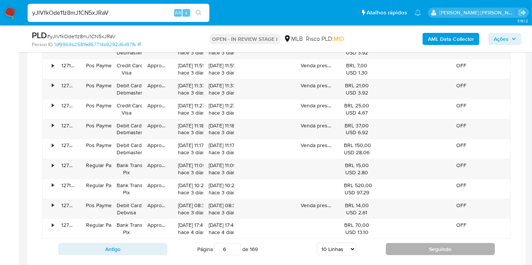
click at [405, 247] on button "Seguindo" at bounding box center [439, 249] width 109 height 12
type input "7"
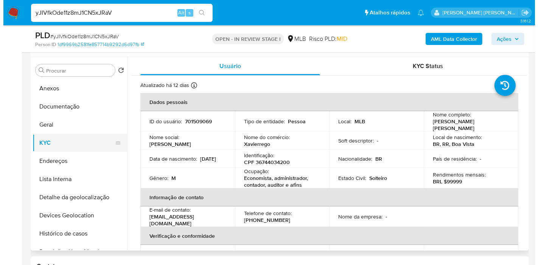
scroll to position [126, 0]
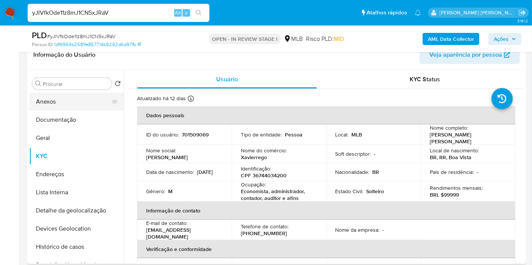
click at [61, 104] on button "Anexos" at bounding box center [73, 102] width 89 height 18
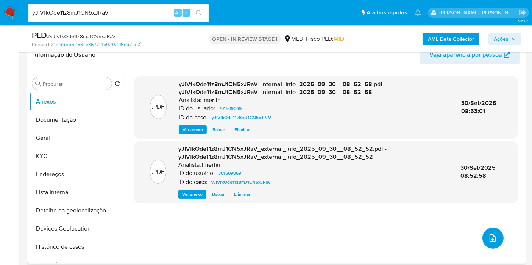
click at [493, 236] on icon "upload-file" at bounding box center [492, 238] width 9 height 9
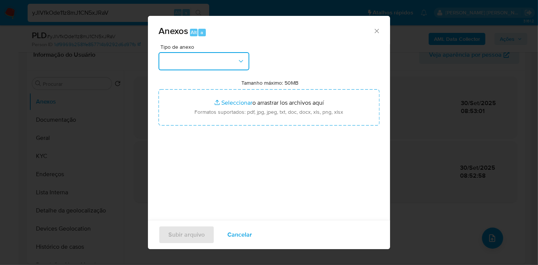
click at [210, 62] on button "button" at bounding box center [204, 61] width 91 height 18
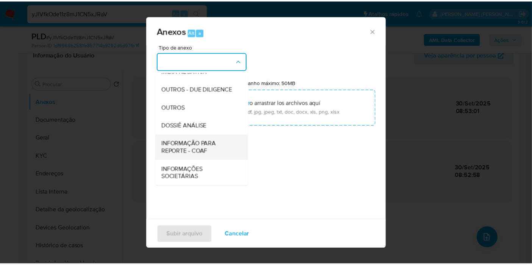
scroll to position [116, 0]
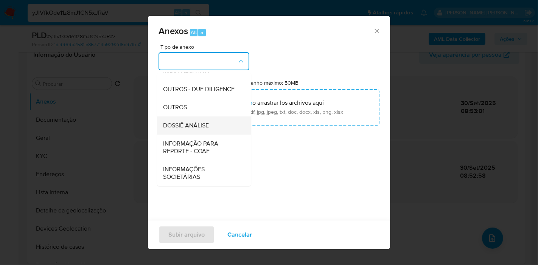
click at [211, 118] on div "DOSSIÊ ANÁLISE" at bounding box center [201, 126] width 77 height 18
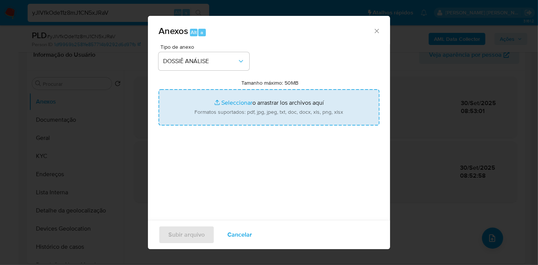
click at [250, 113] on input "Tamanho máximo: 50MB Seleccionar archivos" at bounding box center [269, 107] width 221 height 36
type input "C:\fakepath\SAR - XXX - CPF 36744034200 - JOSE XAVIER DE SOUSA REGO.pdf"
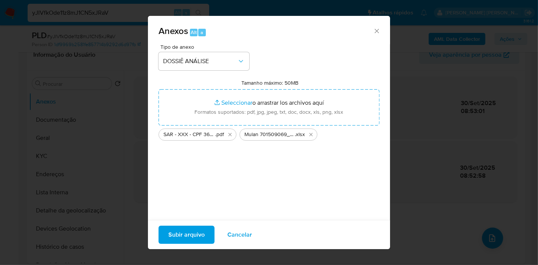
click at [191, 232] on span "Subir arquivo" at bounding box center [186, 235] width 36 height 17
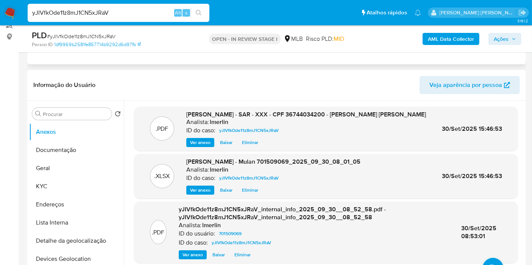
scroll to position [0, 0]
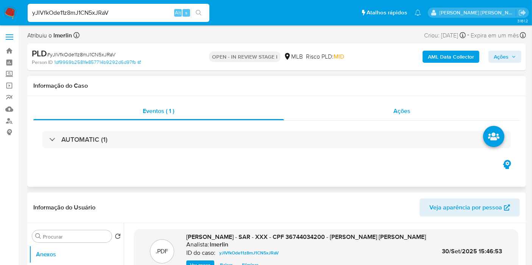
click at [424, 117] on div "Ações" at bounding box center [402, 111] width 236 height 18
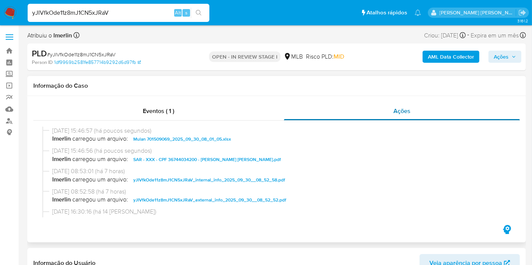
drag, startPoint x: 280, startPoint y: 227, endPoint x: 424, endPoint y: 118, distance: 181.2
click at [280, 227] on div "Eventos ( 1 ) Ações" at bounding box center [276, 169] width 498 height 146
click at [504, 56] on span "Ações" at bounding box center [500, 57] width 15 height 12
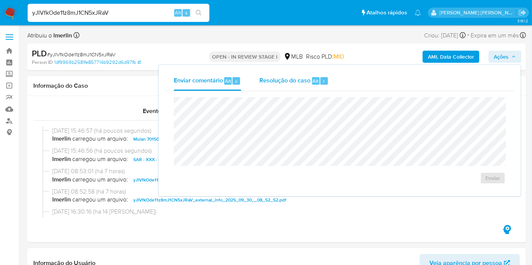
click at [301, 82] on span "Resolução do caso" at bounding box center [284, 80] width 51 height 9
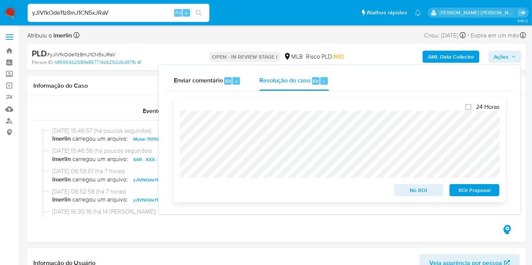
click at [471, 196] on span "ROI Proposal" at bounding box center [473, 190] width 39 height 11
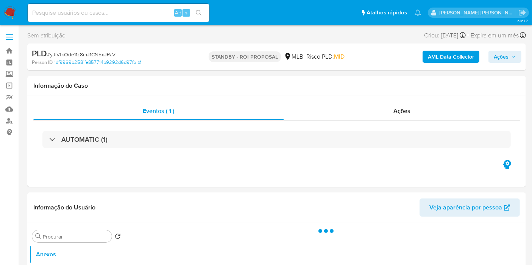
select select "10"
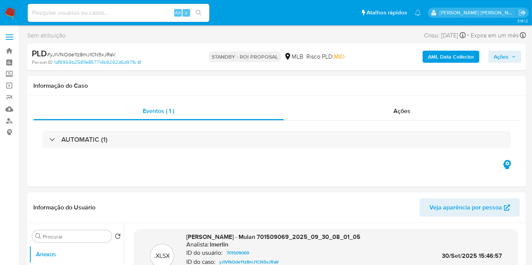
click at [11, 12] on img at bounding box center [10, 12] width 13 height 13
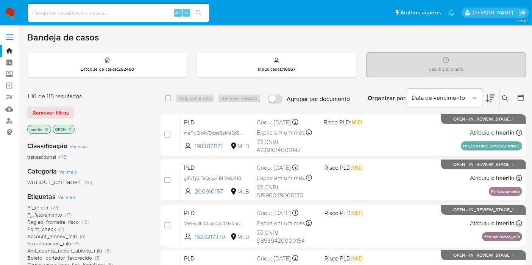
click at [46, 129] on icon "close-filter" at bounding box center [46, 129] width 5 height 5
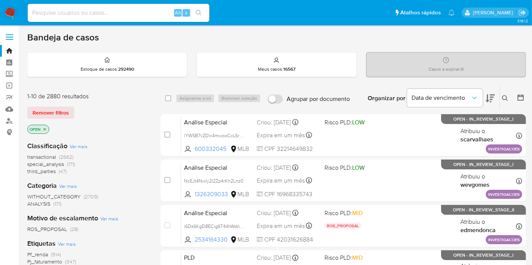
click at [137, 7] on div "Alt s" at bounding box center [119, 13] width 182 height 18
click at [135, 13] on input at bounding box center [119, 13] width 182 height 10
paste input "Yx6NTVp1wXJnDCm9GhF5EmZU"
type input "Yx6NTVp1wXJnDCm9GhF5EmZU"
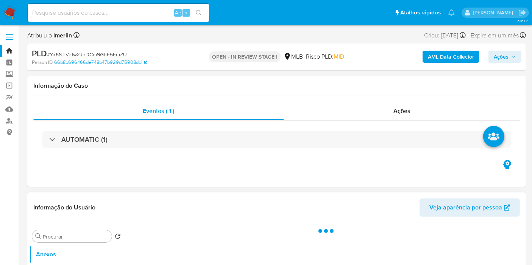
select select "10"
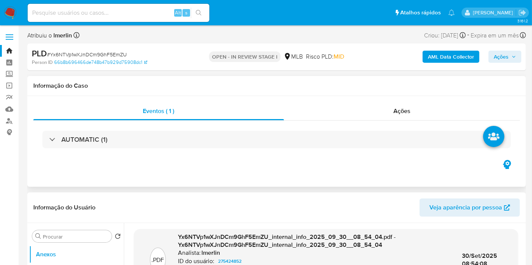
click at [61, 172] on div "Eventos ( 1 ) Ações AUTOMATIC (1)" at bounding box center [276, 141] width 498 height 91
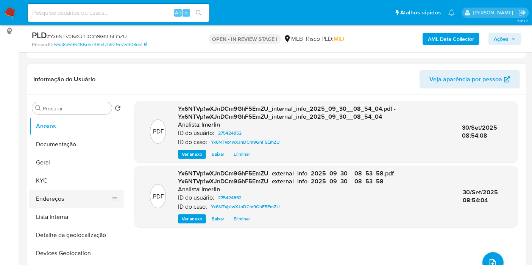
scroll to position [126, 0]
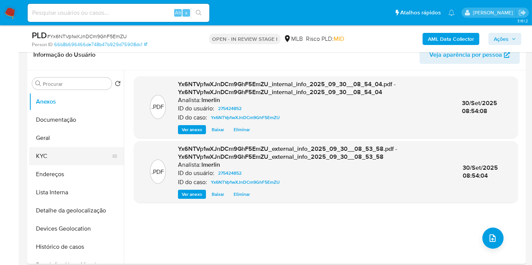
click at [81, 148] on button "KYC" at bounding box center [73, 156] width 89 height 18
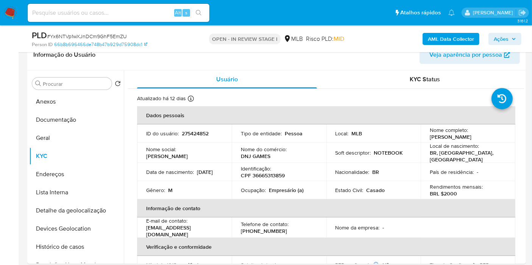
click at [263, 174] on p "CPF 36665313859" at bounding box center [263, 175] width 44 height 7
copy p "36665313859"
click at [86, 244] on button "Histórico de casos" at bounding box center [73, 247] width 89 height 18
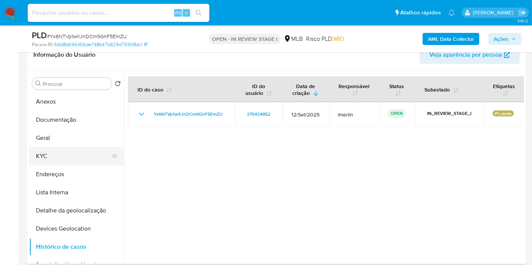
click at [64, 153] on button "KYC" at bounding box center [73, 156] width 89 height 18
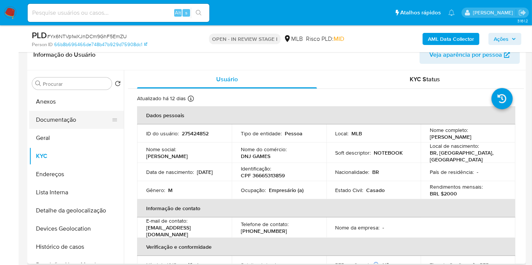
click at [76, 124] on button "Documentação" at bounding box center [73, 120] width 89 height 18
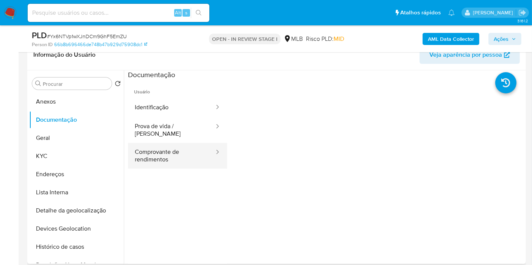
click at [175, 146] on button "Comprovante de rendimentos" at bounding box center [171, 156] width 87 height 26
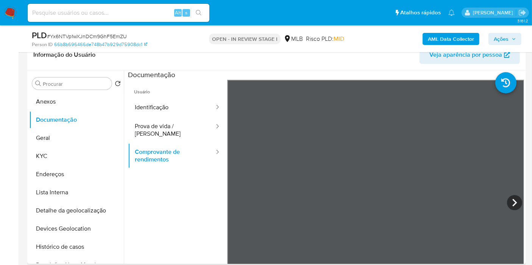
scroll to position [0, 0]
click at [64, 151] on button "KYC" at bounding box center [73, 156] width 89 height 18
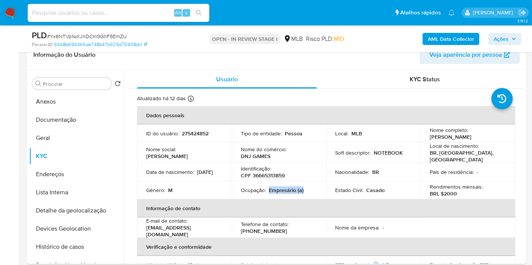
drag, startPoint x: 267, startPoint y: 187, endPoint x: 311, endPoint y: 187, distance: 43.5
click at [311, 187] on div "Ocupação : Empresário (a)" at bounding box center [279, 190] width 76 height 7
copy p "Empresário (a)"
click at [80, 252] on button "Histórico de casos" at bounding box center [73, 247] width 89 height 18
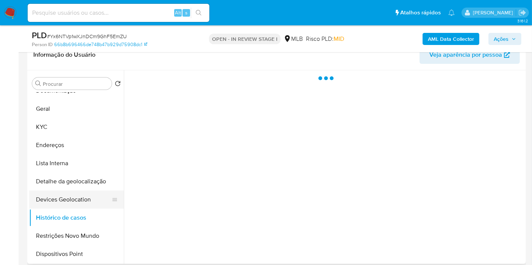
scroll to position [42, 0]
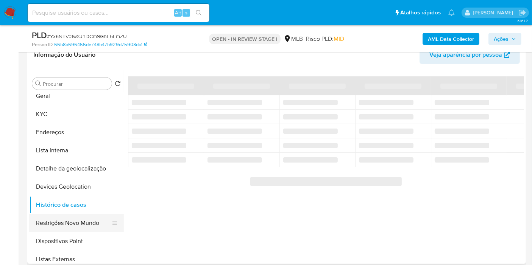
click at [83, 226] on button "Restrições Novo Mundo" at bounding box center [73, 223] width 89 height 18
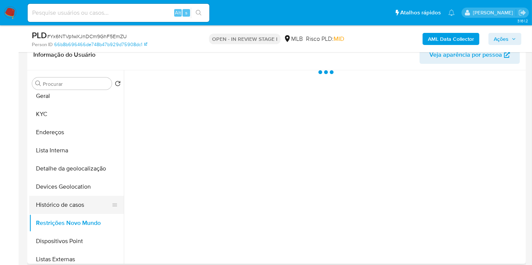
scroll to position [0, 0]
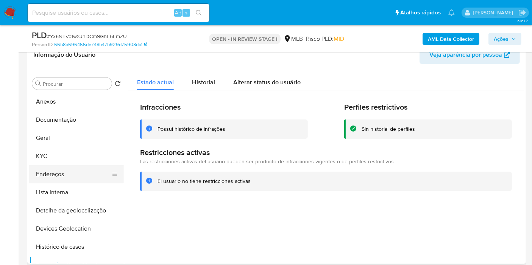
click at [64, 171] on button "Endereços" at bounding box center [73, 174] width 89 height 18
